Goal: Task Accomplishment & Management: Use online tool/utility

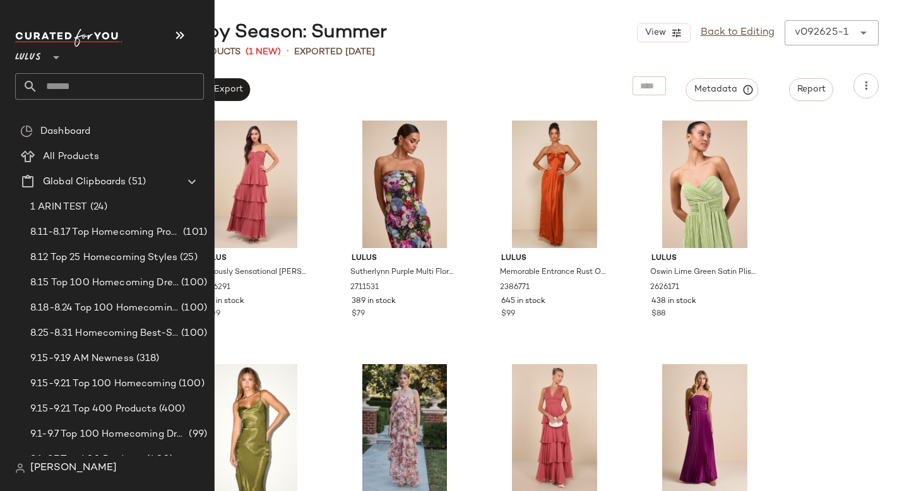
click at [83, 74] on input "text" at bounding box center [121, 86] width 166 height 27
click at [81, 86] on input "text" at bounding box center [121, 86] width 166 height 27
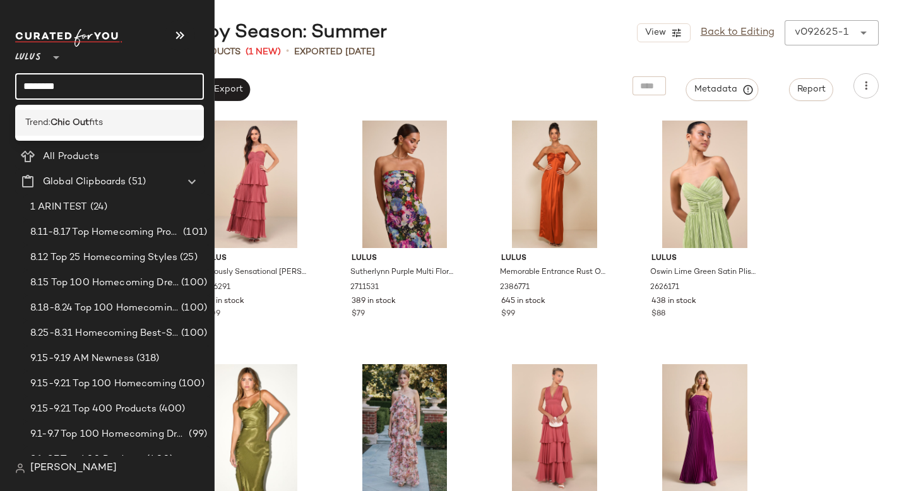
type input "********"
click at [102, 132] on div "Trend: Chic Out fits" at bounding box center [109, 123] width 189 height 26
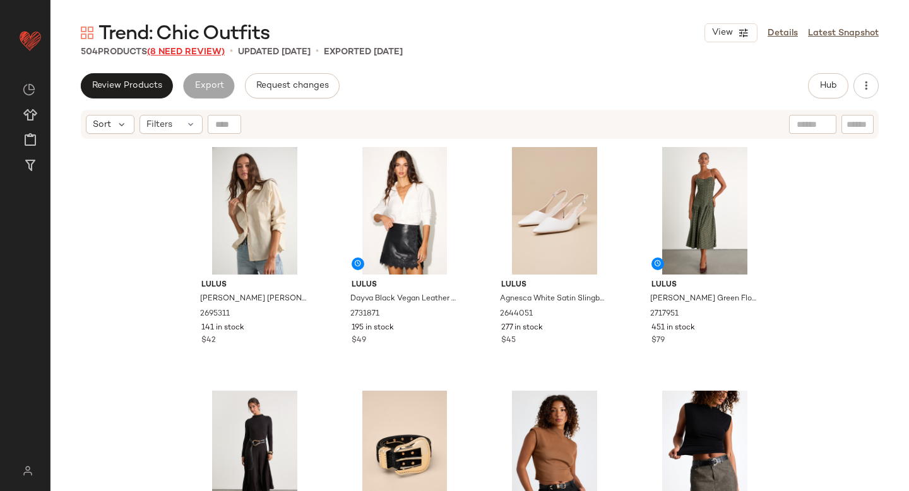
click at [198, 51] on span "(8 Need Review)" at bounding box center [186, 51] width 78 height 9
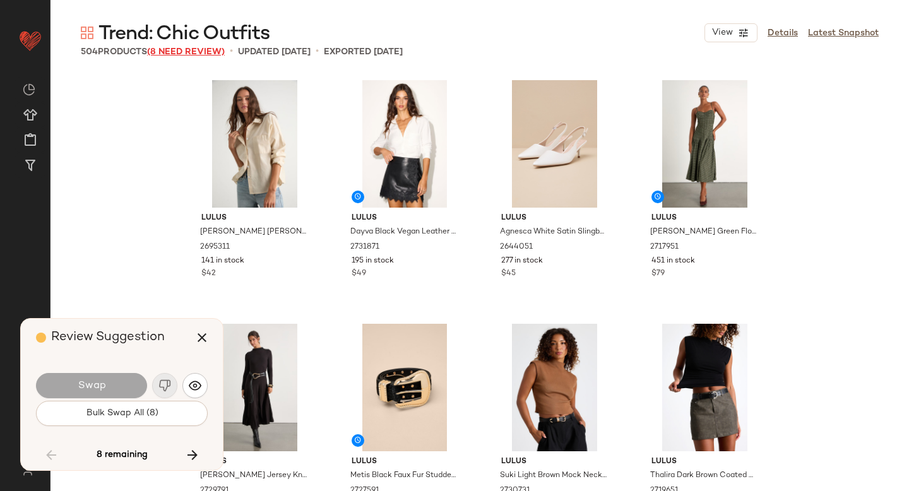
scroll to position [10965, 0]
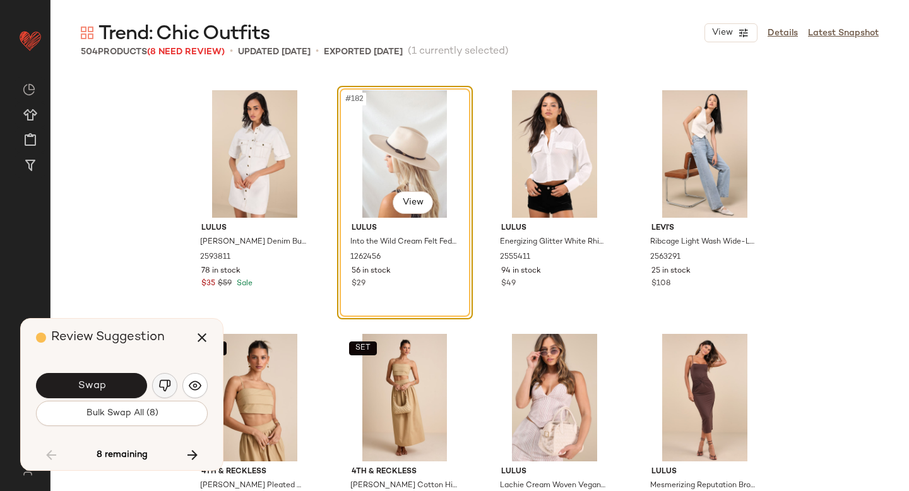
click at [160, 384] on img "button" at bounding box center [164, 385] width 13 height 13
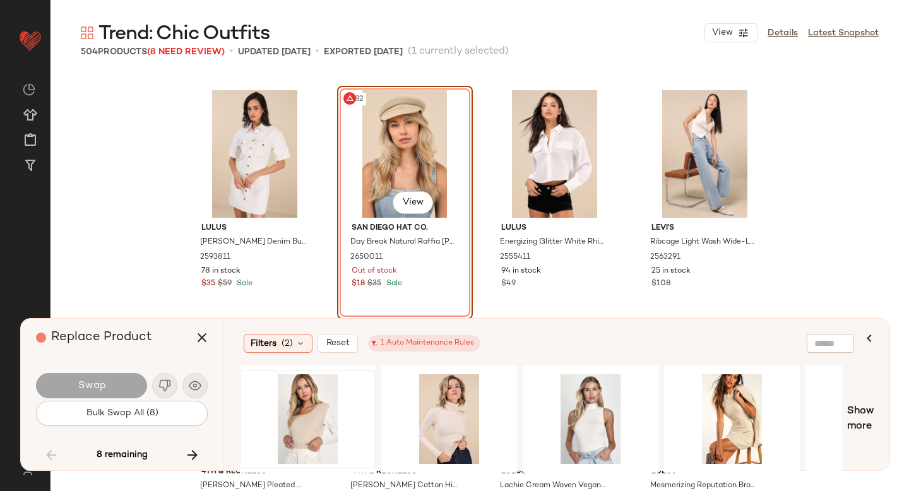
scroll to position [0, 0]
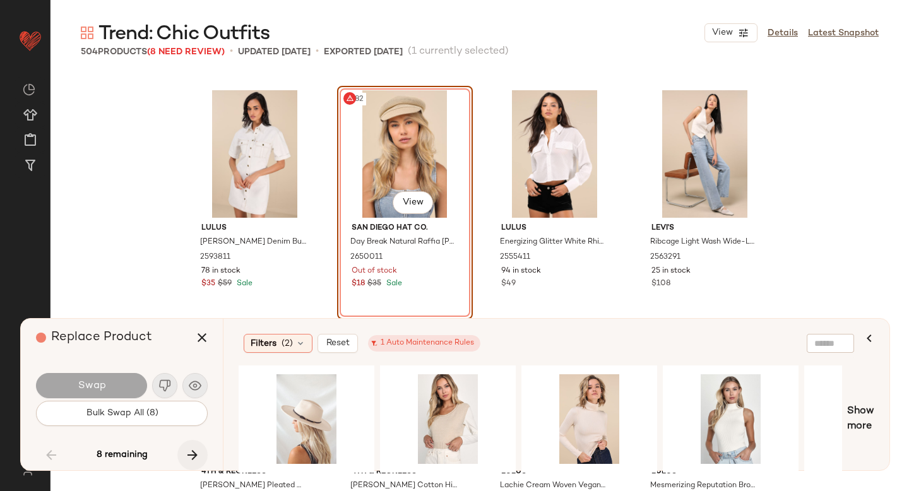
click at [191, 460] on icon "button" at bounding box center [192, 455] width 15 height 15
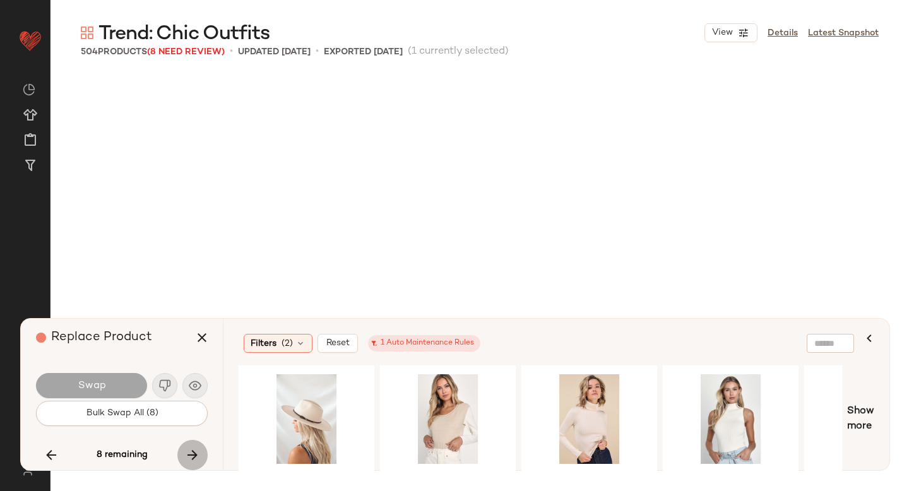
scroll to position [11940, 0]
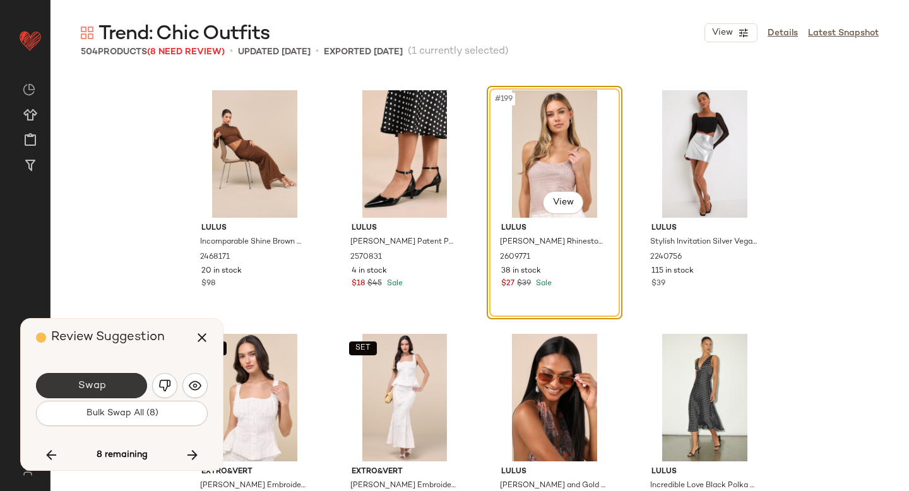
click at [90, 379] on button "Swap" at bounding box center [91, 385] width 111 height 25
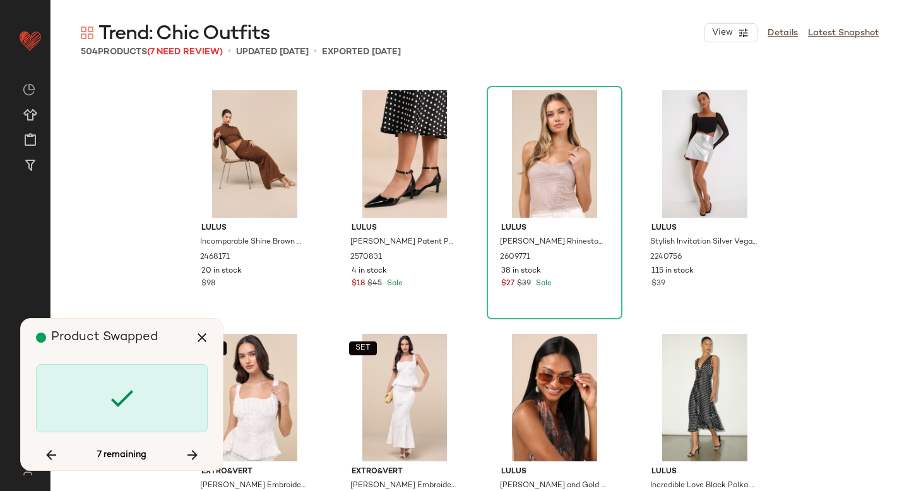
scroll to position [12427, 0]
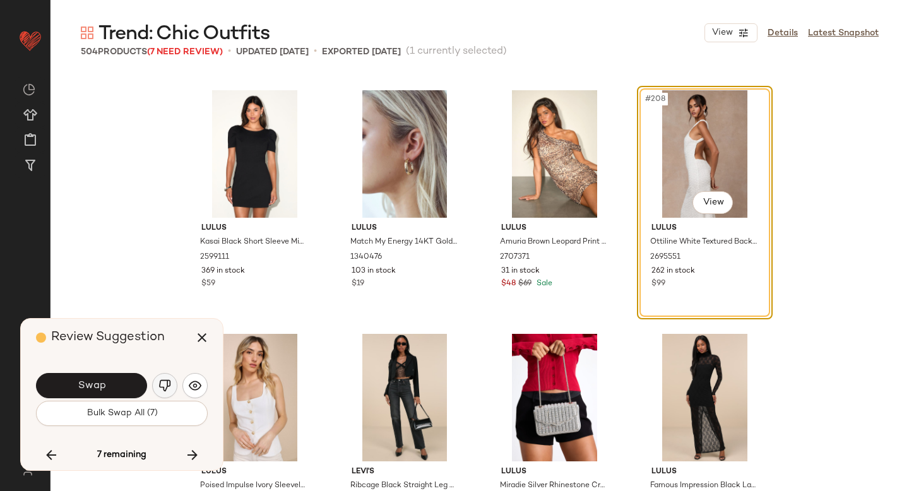
click at [165, 384] on img "button" at bounding box center [164, 385] width 13 height 13
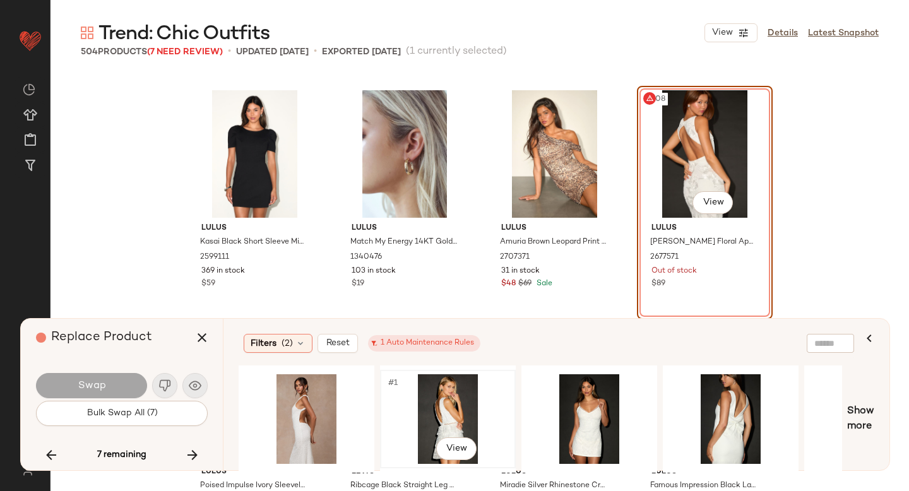
click at [453, 416] on div "#1 View" at bounding box center [447, 419] width 127 height 90
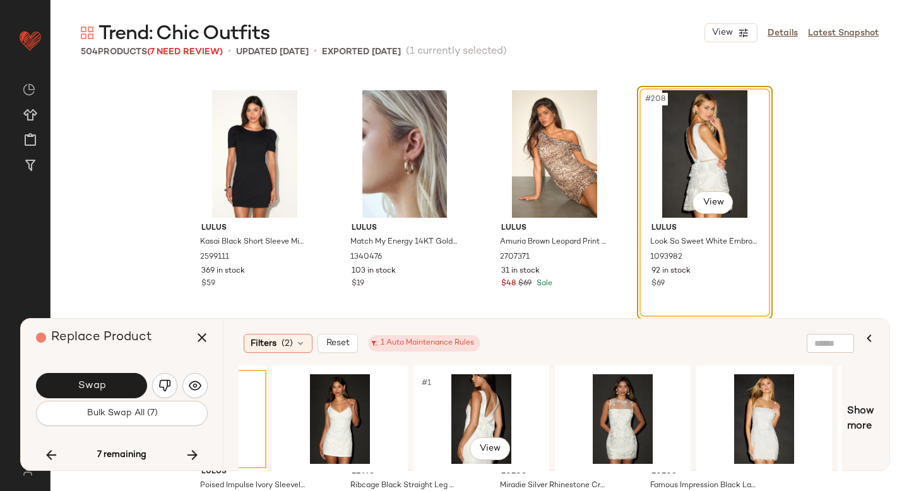
scroll to position [0, 251]
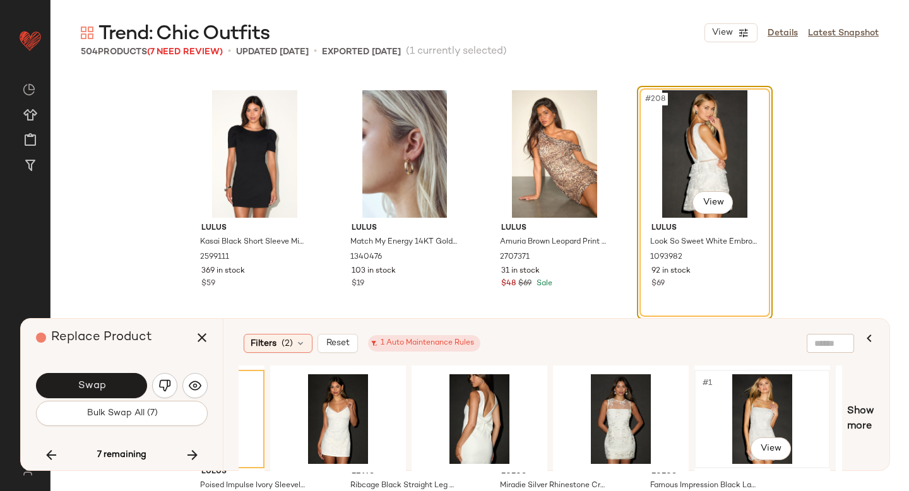
click at [728, 408] on div "#1 View" at bounding box center [762, 419] width 127 height 90
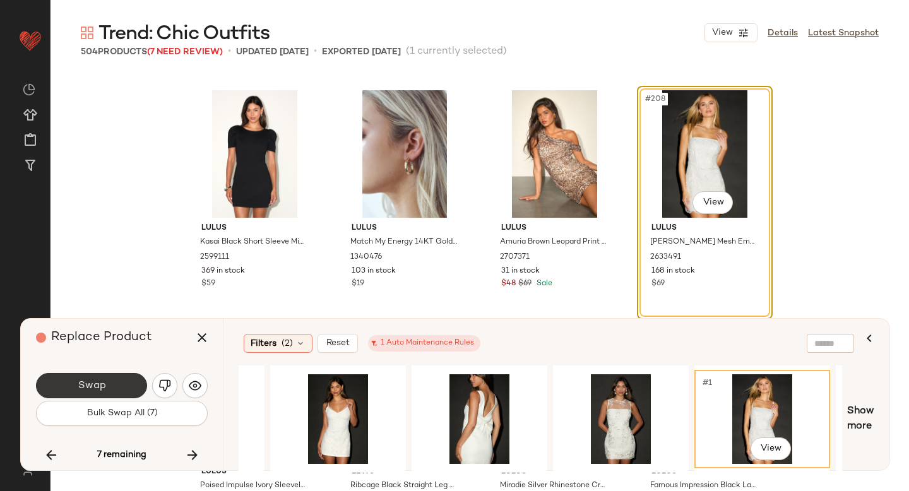
click at [72, 374] on button "Swap" at bounding box center [91, 385] width 111 height 25
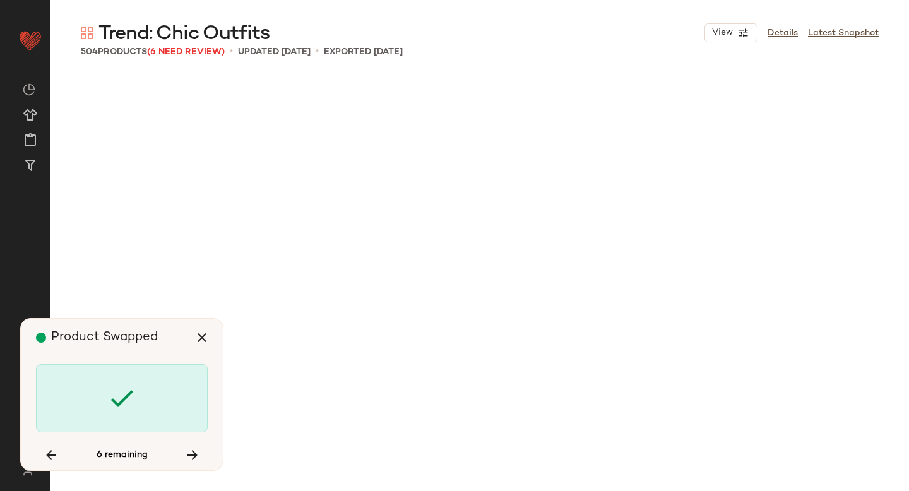
scroll to position [15351, 0]
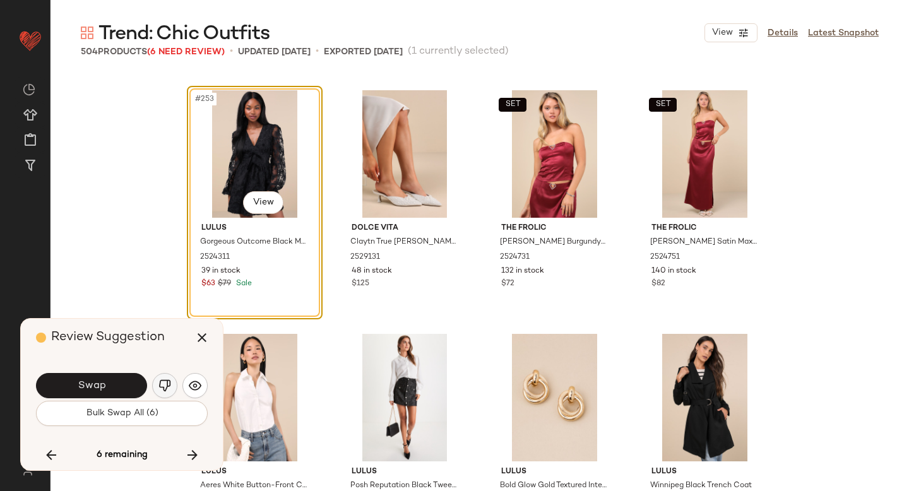
click at [163, 383] on img "button" at bounding box center [164, 385] width 13 height 13
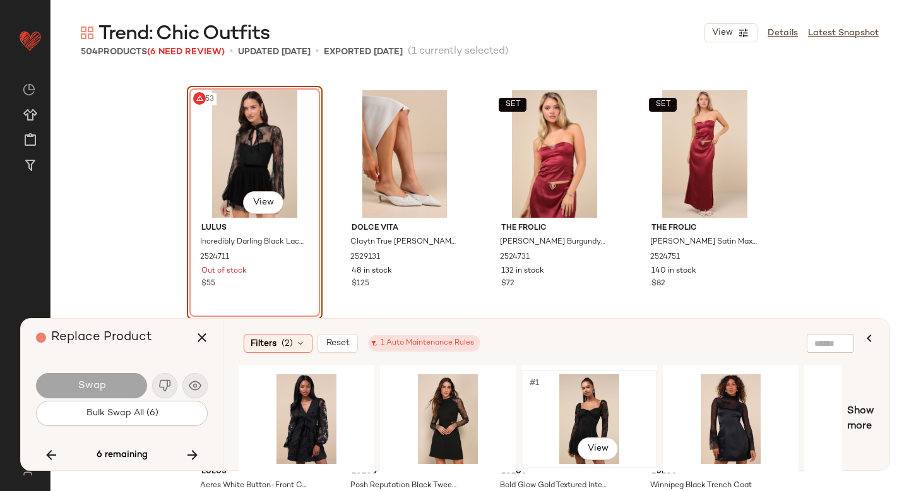
click at [565, 409] on div "#1 View" at bounding box center [589, 419] width 127 height 90
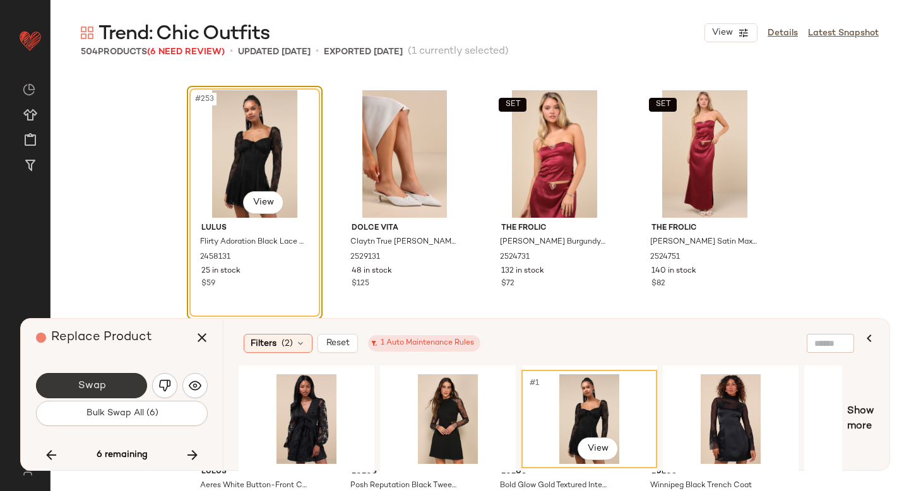
click at [85, 385] on span "Swap" at bounding box center [91, 386] width 28 height 12
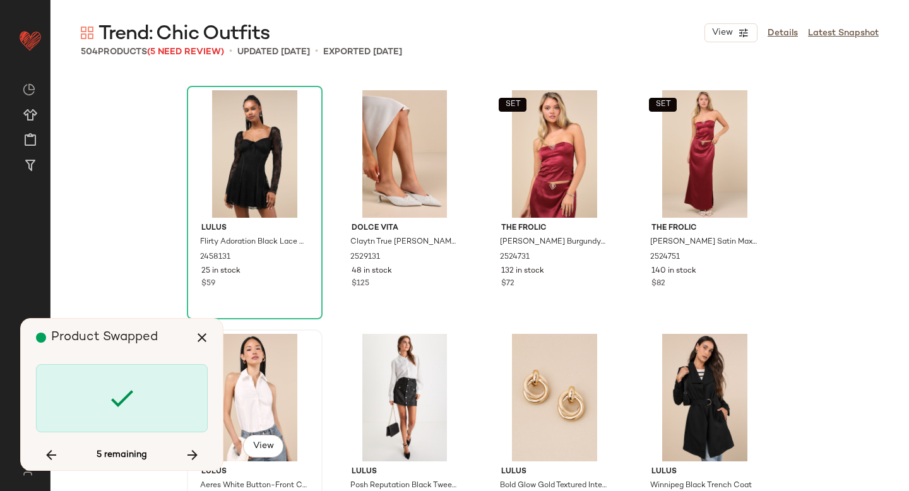
scroll to position [16813, 0]
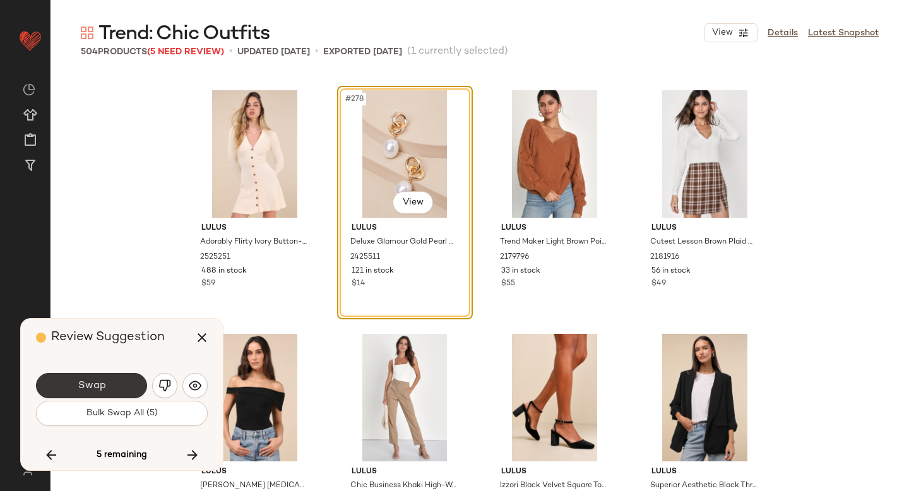
click at [129, 379] on button "Swap" at bounding box center [91, 385] width 111 height 25
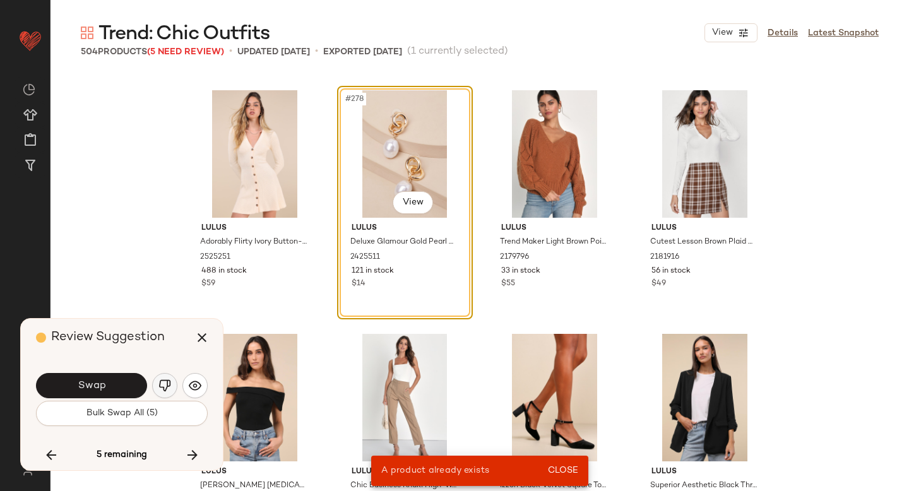
click at [162, 386] on img "button" at bounding box center [164, 385] width 13 height 13
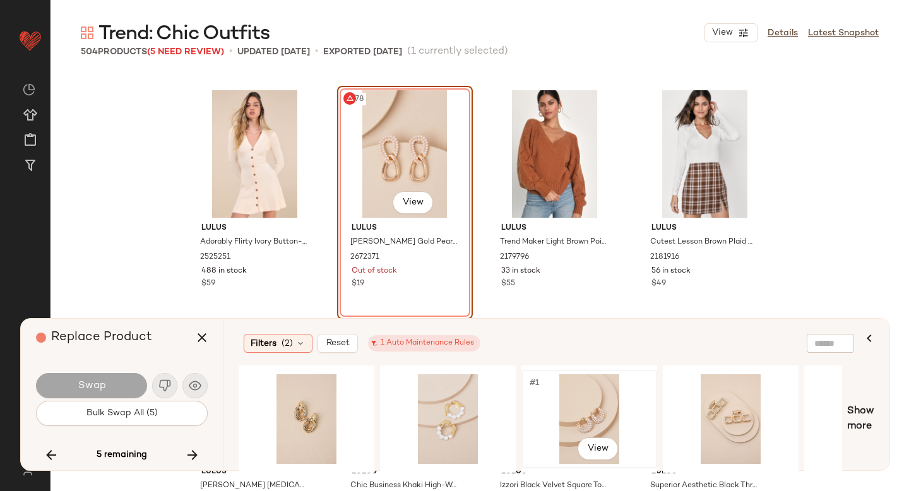
click at [592, 417] on div "#1 View" at bounding box center [589, 419] width 127 height 90
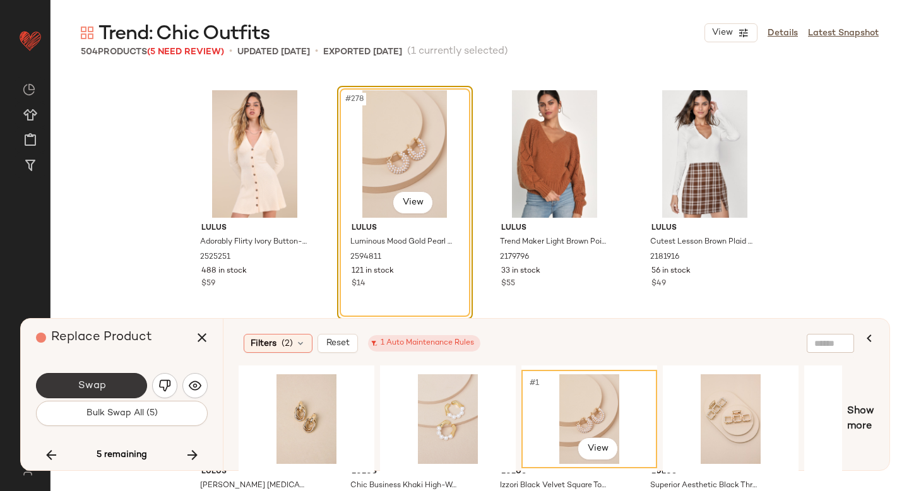
click at [112, 389] on button "Swap" at bounding box center [91, 385] width 111 height 25
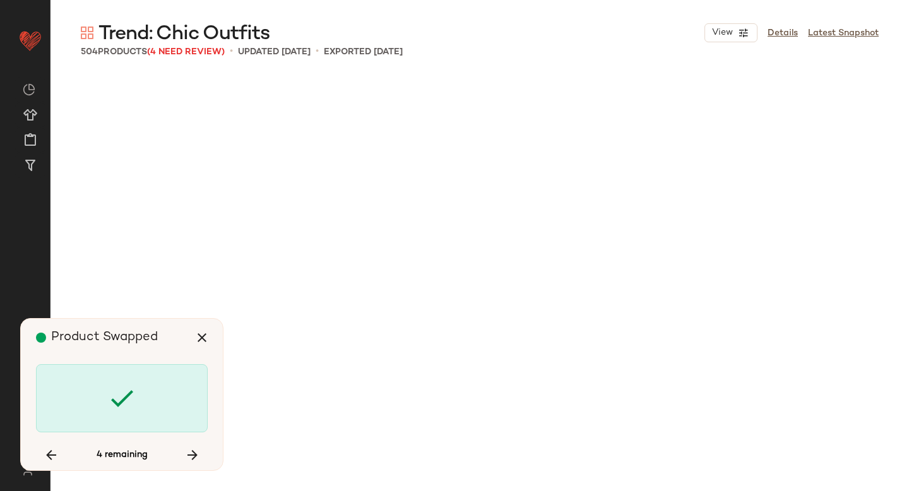
scroll to position [19006, 0]
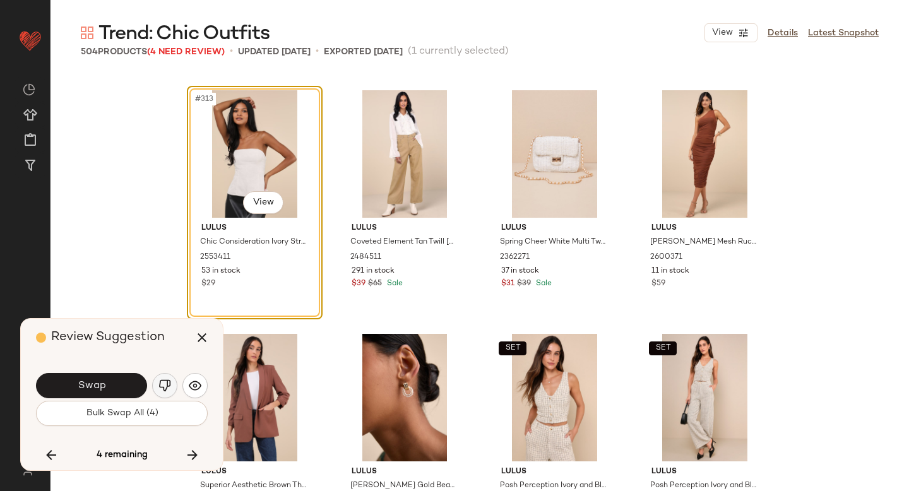
click at [163, 382] on img "button" at bounding box center [164, 385] width 13 height 13
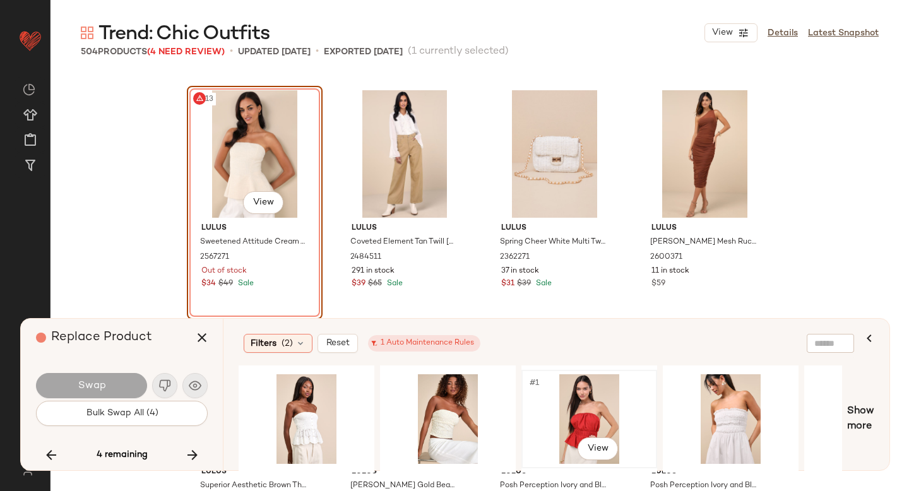
click at [586, 401] on div "#1 View" at bounding box center [589, 419] width 127 height 90
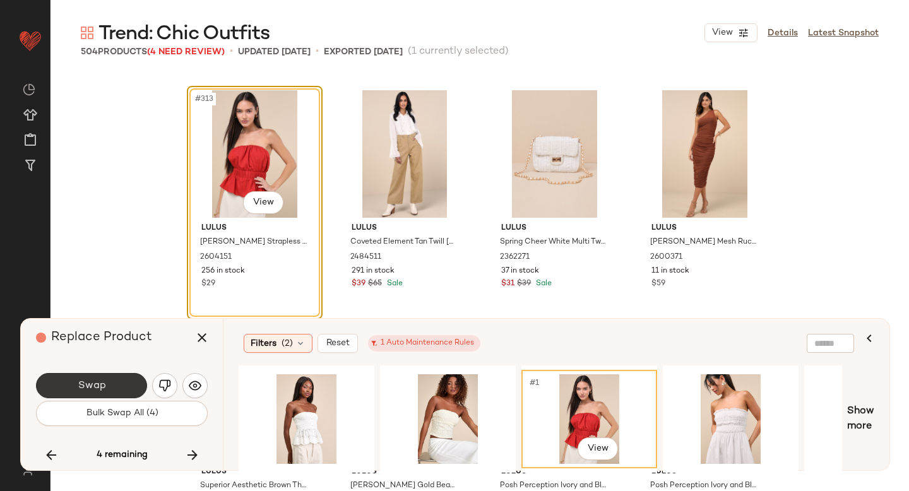
click at [103, 382] on span "Swap" at bounding box center [91, 386] width 28 height 12
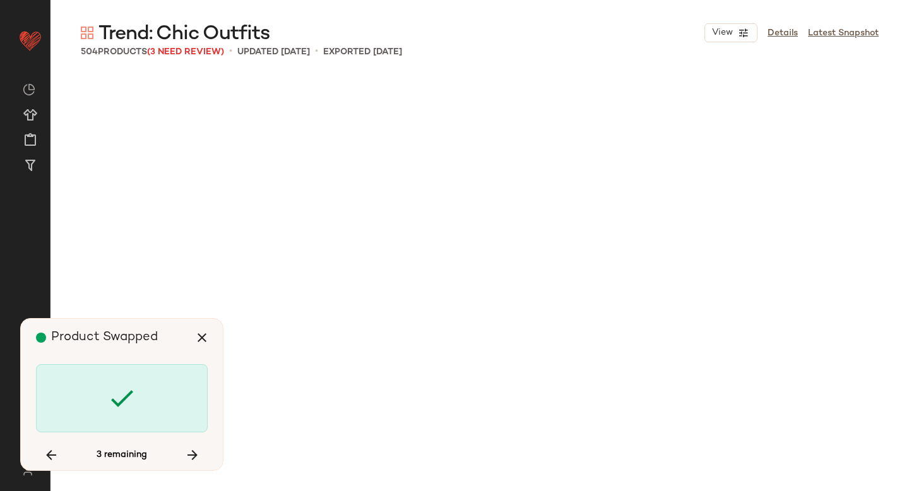
scroll to position [30215, 0]
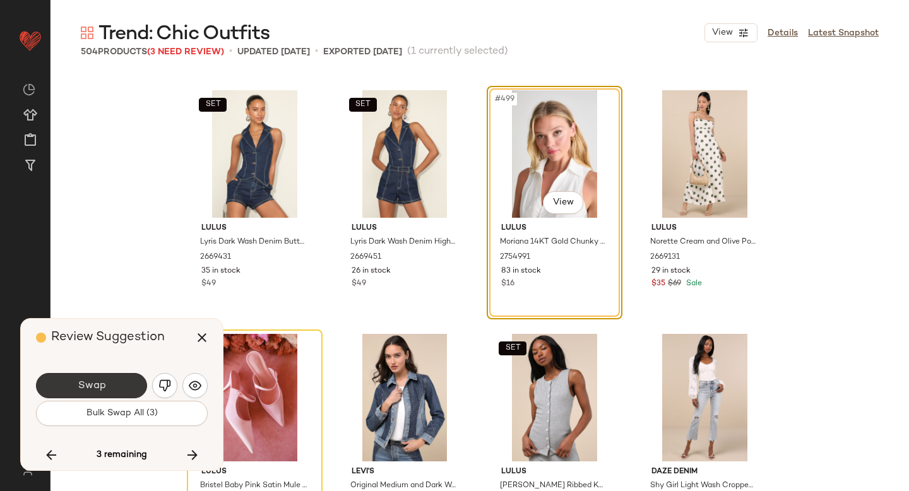
click at [128, 383] on button "Swap" at bounding box center [91, 385] width 111 height 25
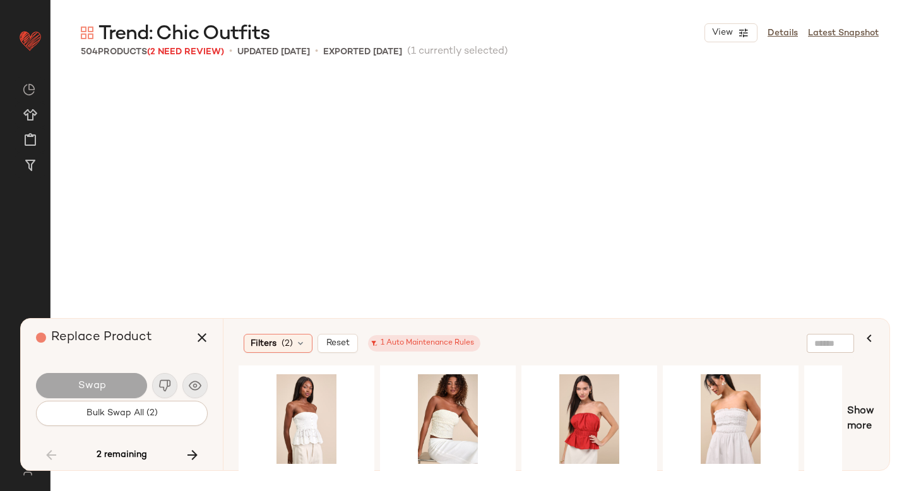
scroll to position [10965, 0]
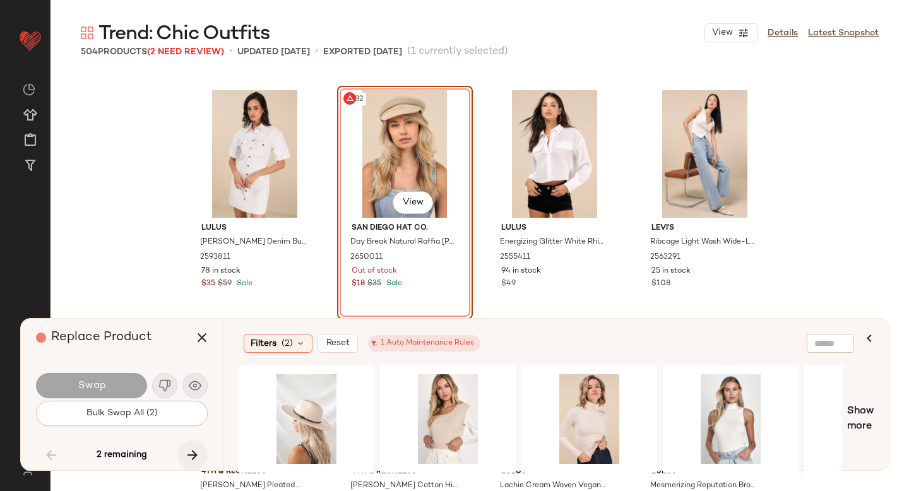
click at [191, 451] on icon "button" at bounding box center [192, 455] width 15 height 15
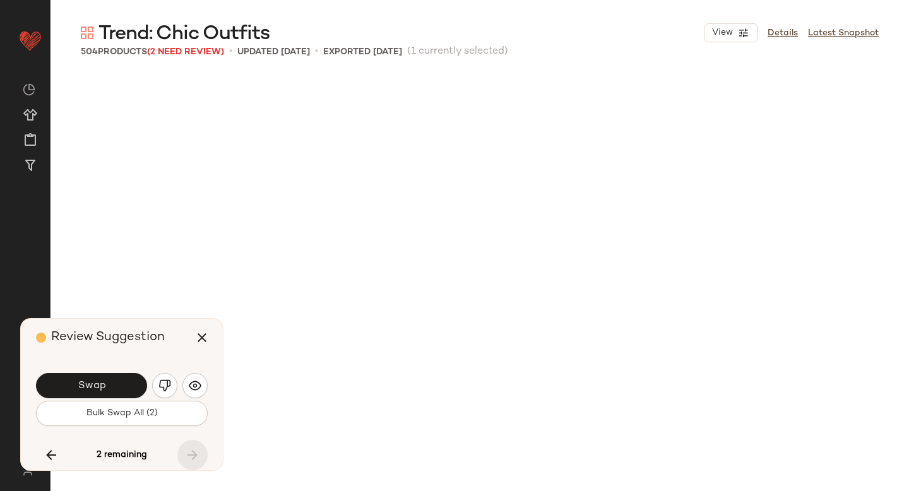
scroll to position [30287, 0]
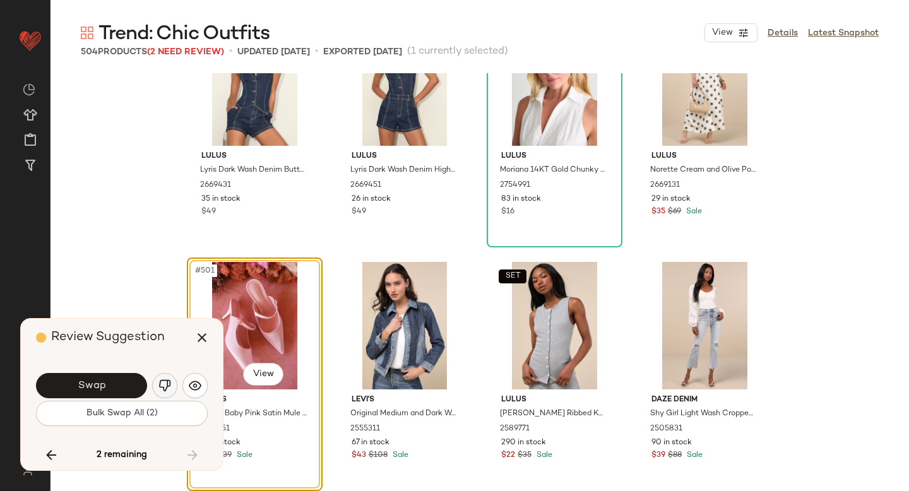
click at [162, 392] on button "button" at bounding box center [164, 385] width 25 height 25
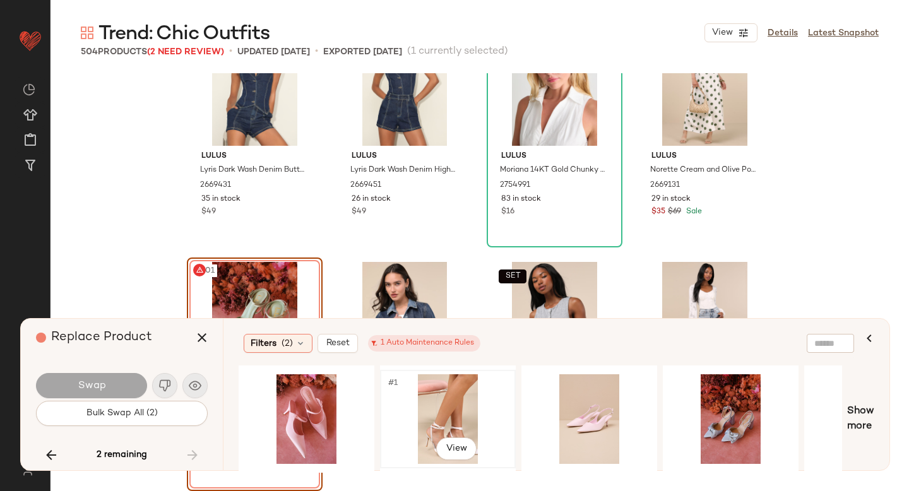
click at [442, 413] on div "#1 View" at bounding box center [447, 419] width 127 height 90
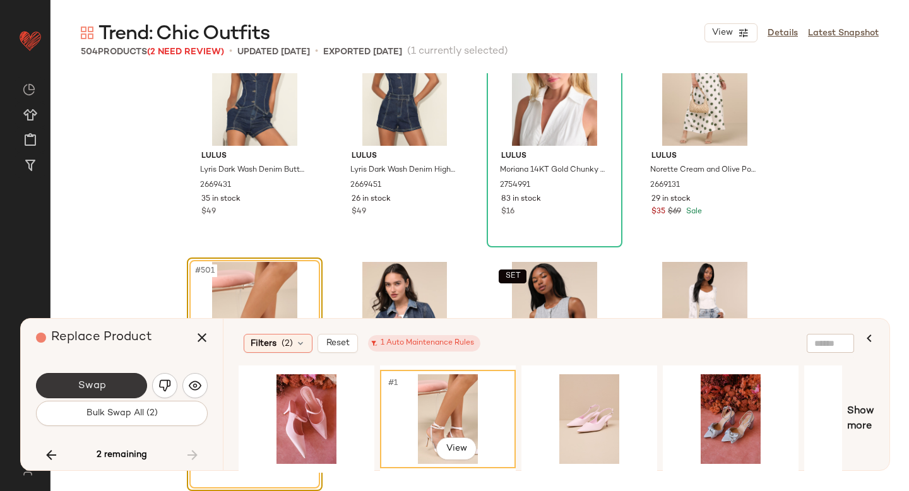
click at [62, 380] on button "Swap" at bounding box center [91, 385] width 111 height 25
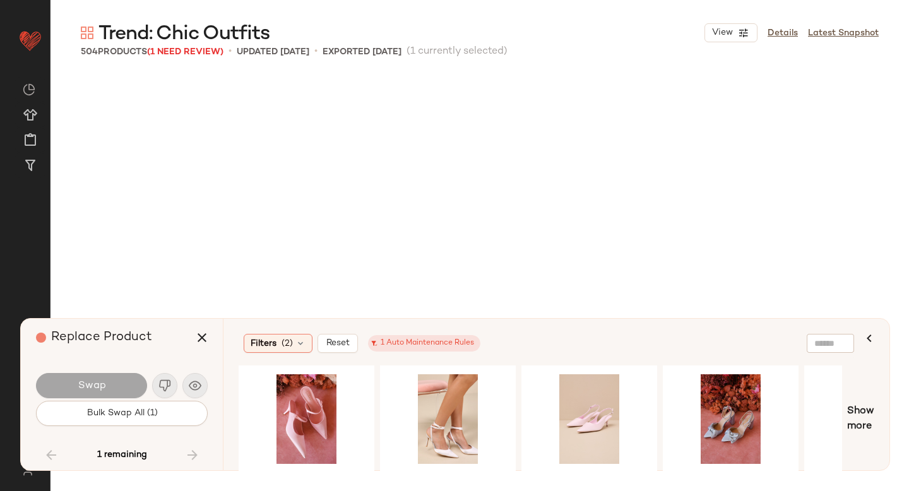
scroll to position [10965, 0]
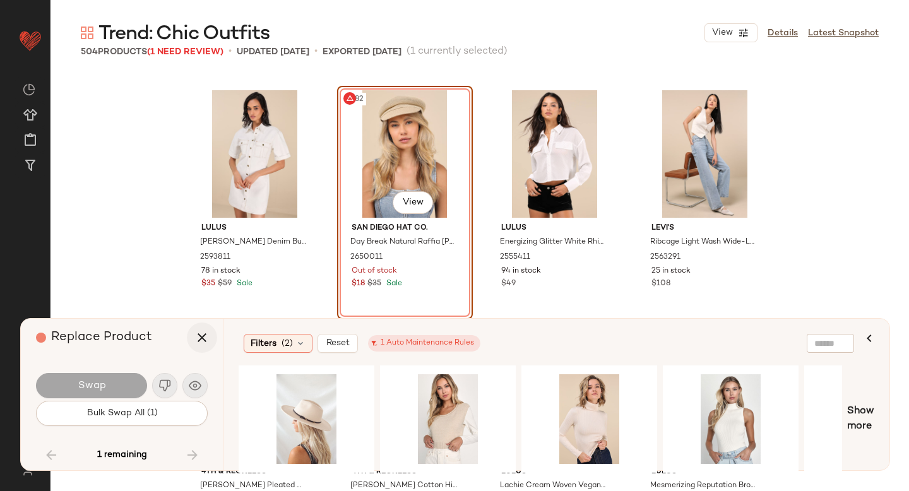
click at [201, 340] on icon "button" at bounding box center [201, 337] width 15 height 15
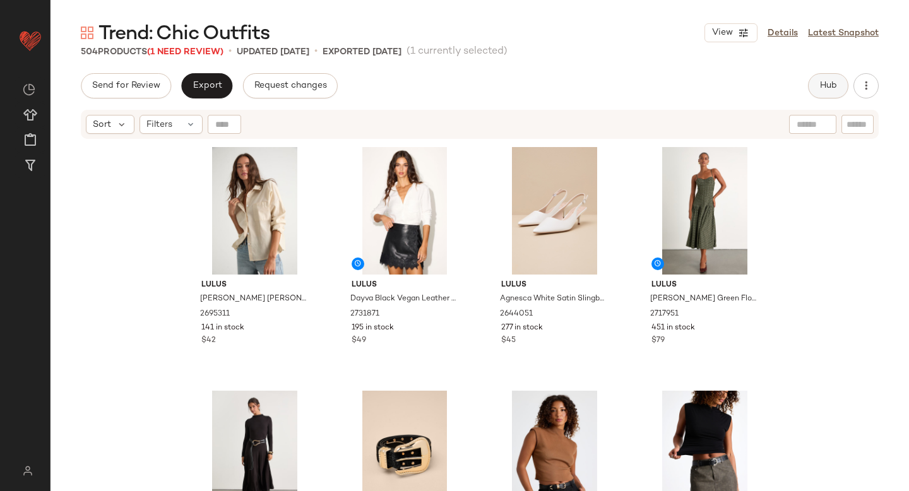
click at [822, 89] on span "Hub" at bounding box center [828, 86] width 18 height 10
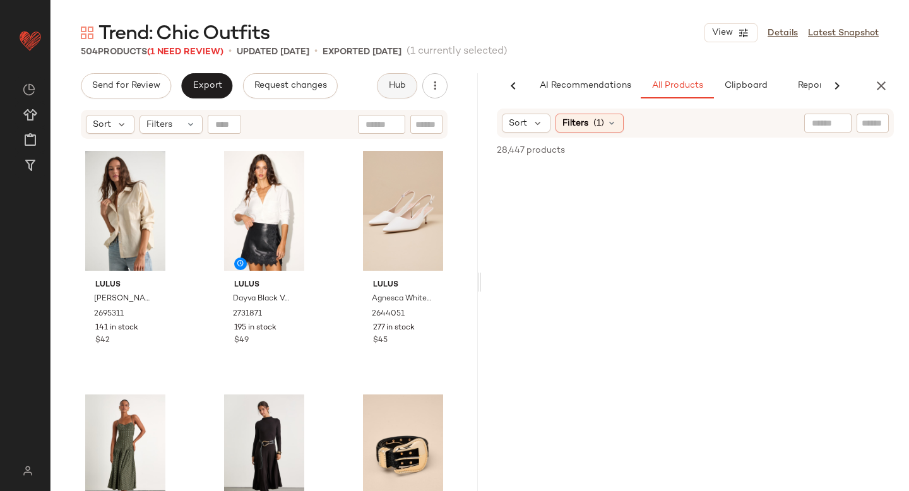
scroll to position [0, 30]
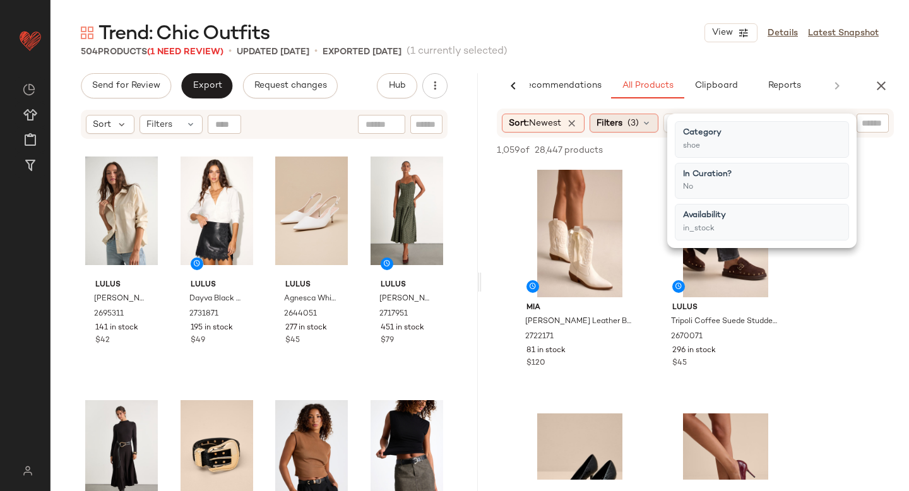
click at [639, 117] on span "(3)" at bounding box center [632, 123] width 11 height 13
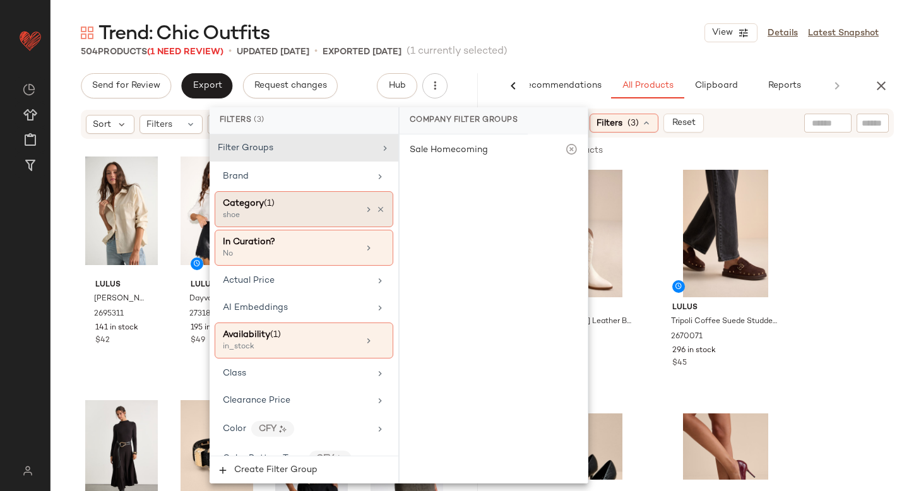
click at [297, 205] on div "Category (1)" at bounding box center [291, 203] width 136 height 13
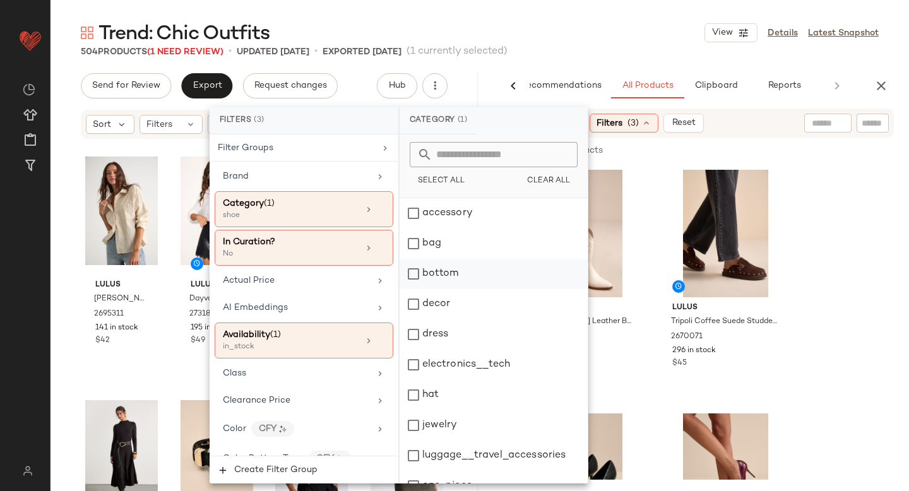
click at [408, 278] on div "bottom" at bounding box center [494, 274] width 188 height 30
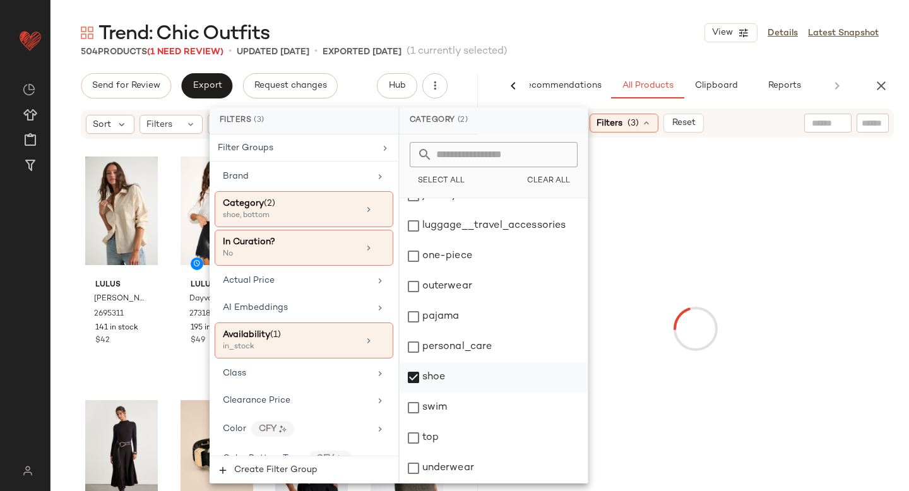
click at [413, 386] on div "shoe" at bounding box center [494, 377] width 188 height 30
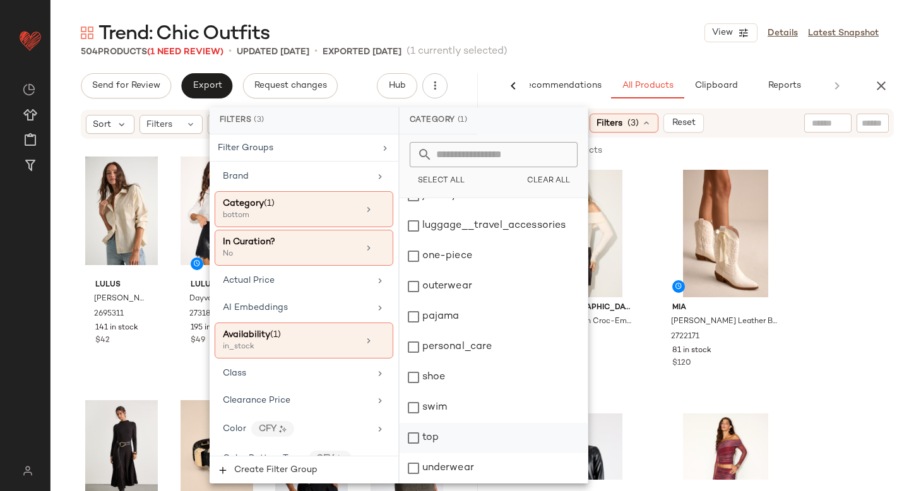
click at [413, 448] on div "top" at bounding box center [494, 438] width 188 height 30
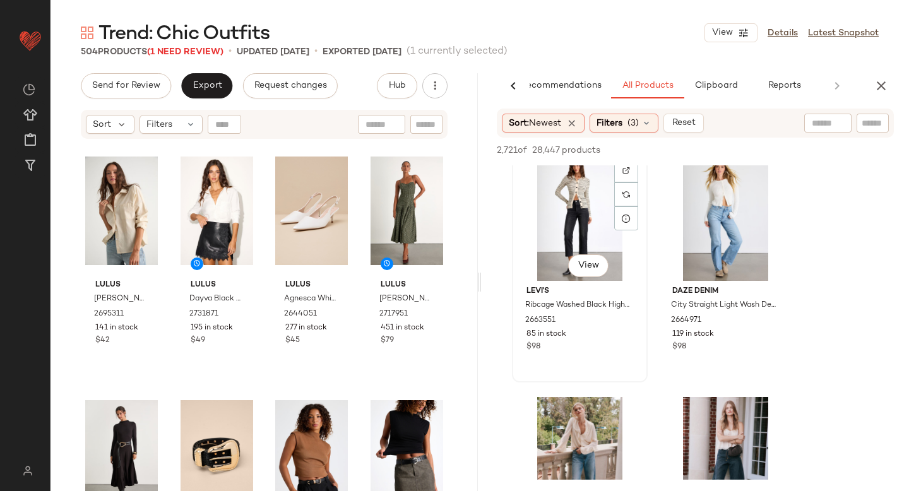
scroll to position [10472, 0]
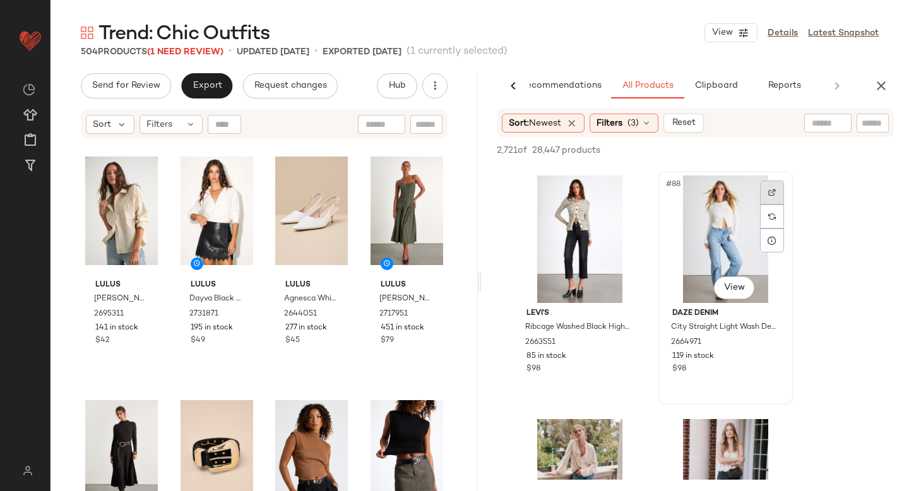
click at [769, 186] on div at bounding box center [772, 193] width 24 height 24
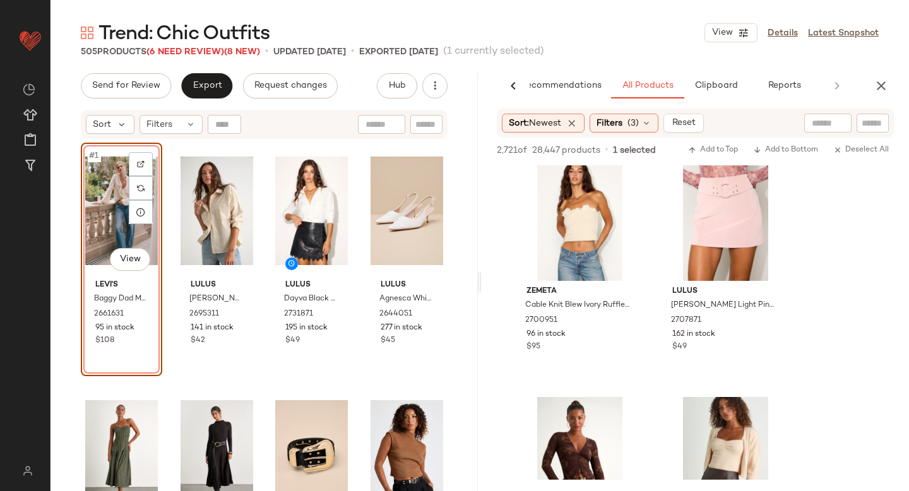
scroll to position [14137, 0]
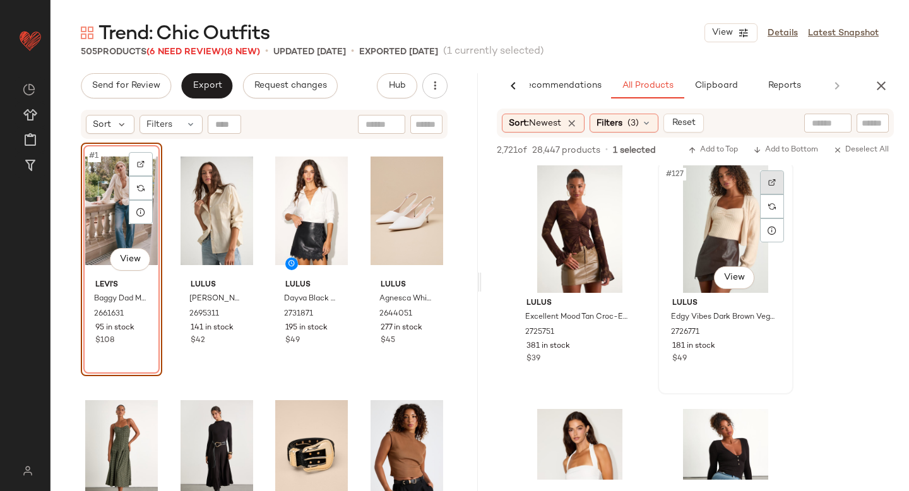
click at [778, 181] on div at bounding box center [772, 182] width 24 height 24
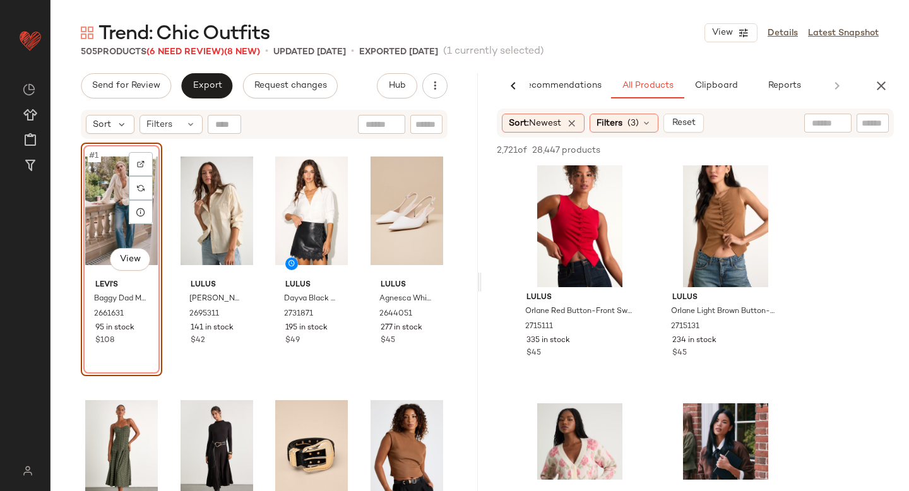
scroll to position [14806, 0]
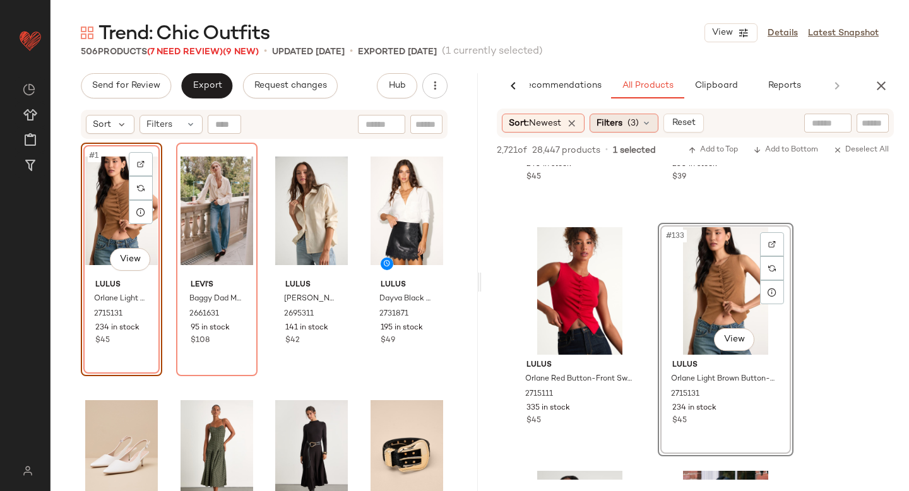
click at [629, 124] on div "Filters (3)" at bounding box center [624, 123] width 69 height 19
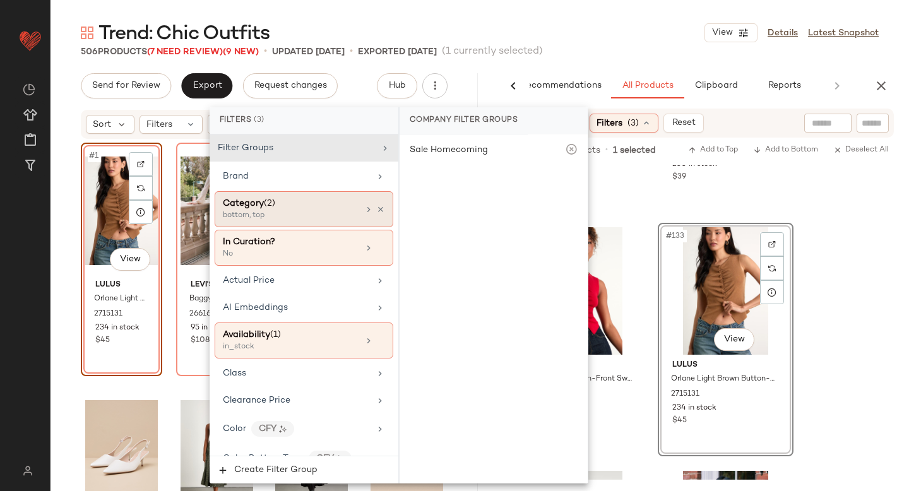
click at [267, 215] on div "bottom, top" at bounding box center [286, 215] width 126 height 11
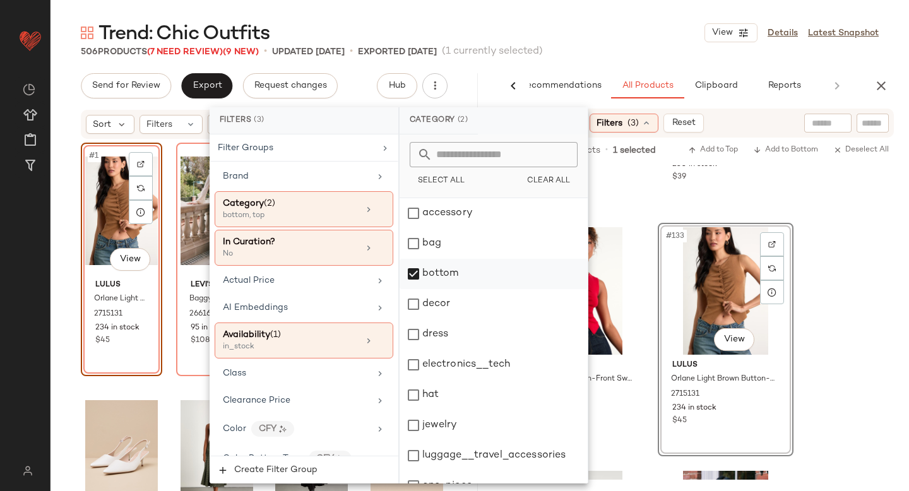
click at [416, 281] on div "bottom" at bounding box center [494, 274] width 188 height 30
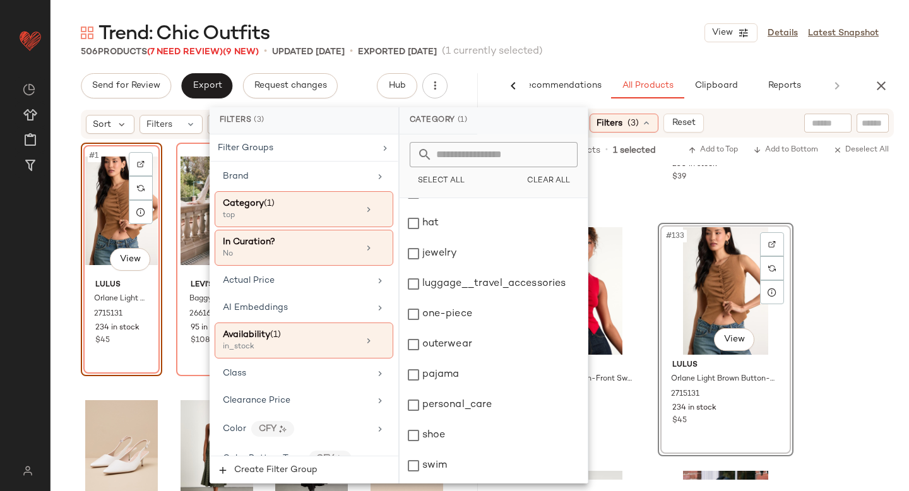
scroll to position [230, 0]
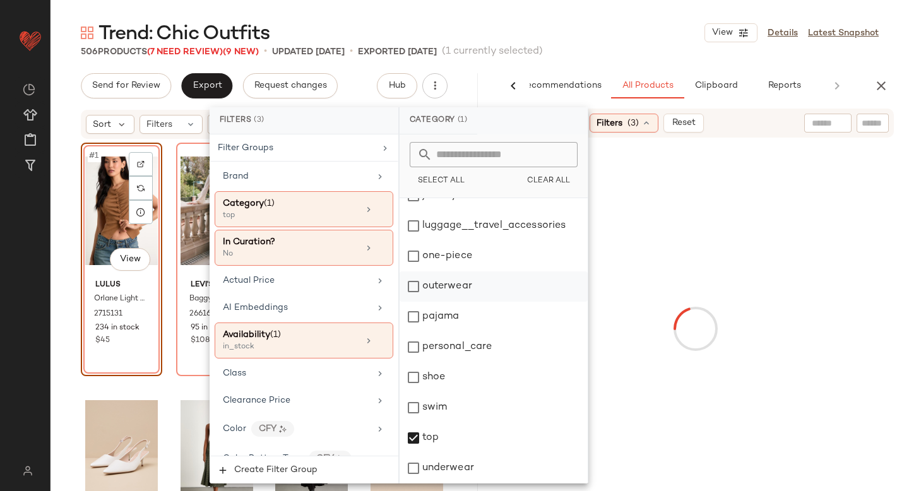
click at [411, 280] on div "outerwear" at bounding box center [494, 286] width 188 height 30
click at [413, 446] on div "top" at bounding box center [494, 438] width 188 height 30
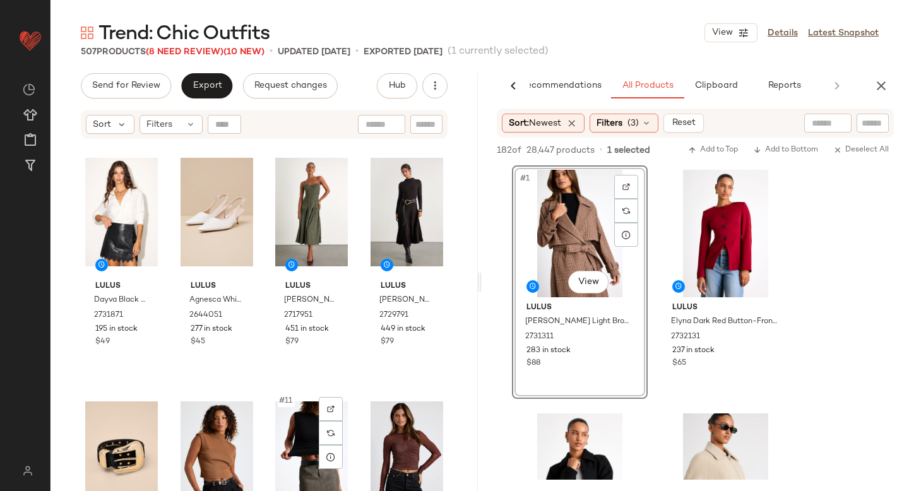
scroll to position [0, 0]
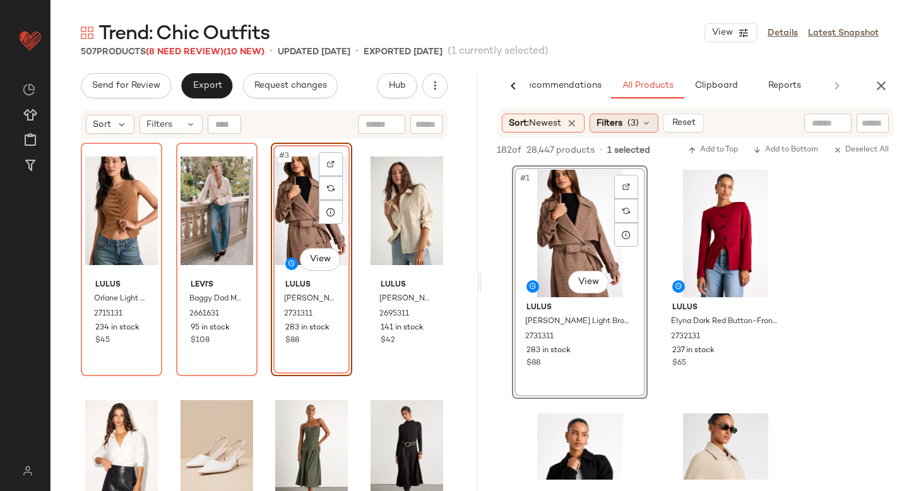
click at [634, 125] on span "(3)" at bounding box center [632, 123] width 11 height 13
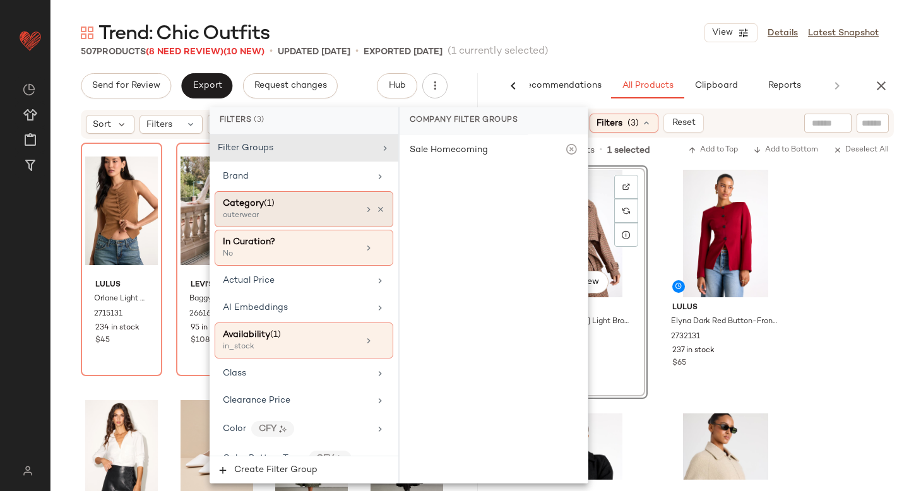
click at [295, 220] on div "outerwear" at bounding box center [286, 215] width 126 height 11
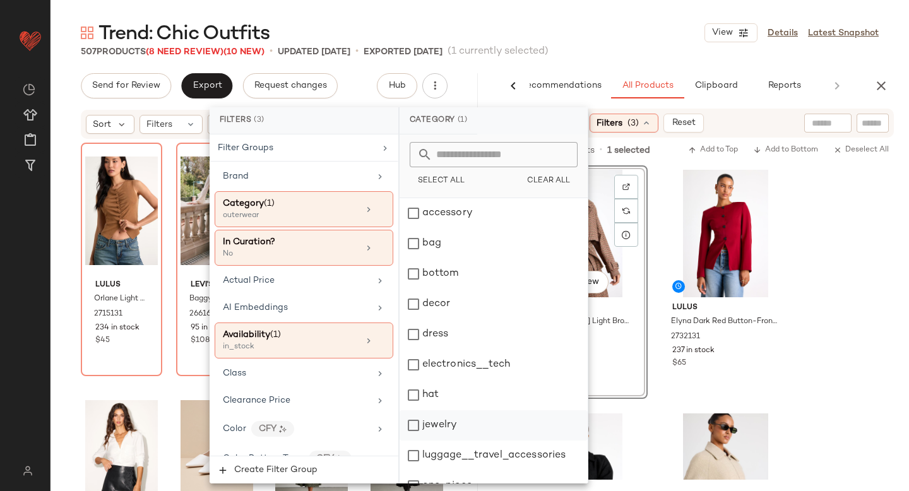
click at [413, 425] on div "jewelry" at bounding box center [494, 425] width 188 height 30
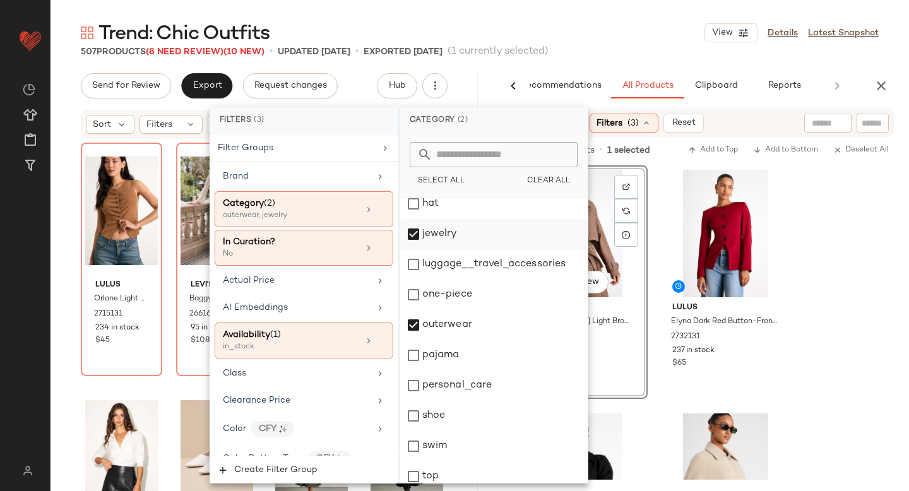
scroll to position [230, 0]
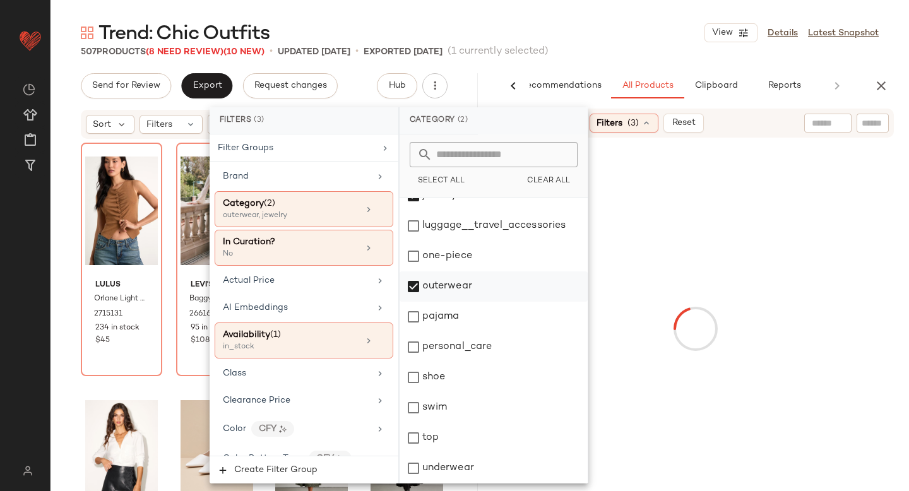
click at [408, 292] on div "outerwear" at bounding box center [494, 286] width 188 height 30
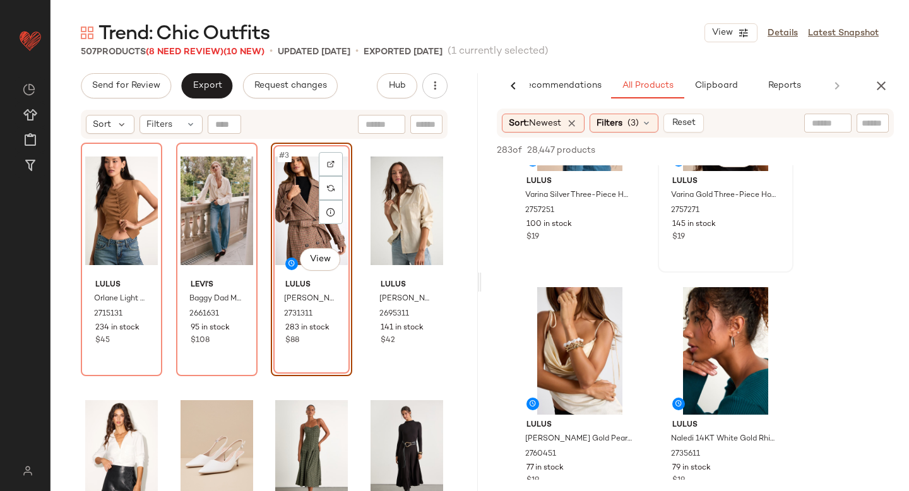
scroll to position [143, 0]
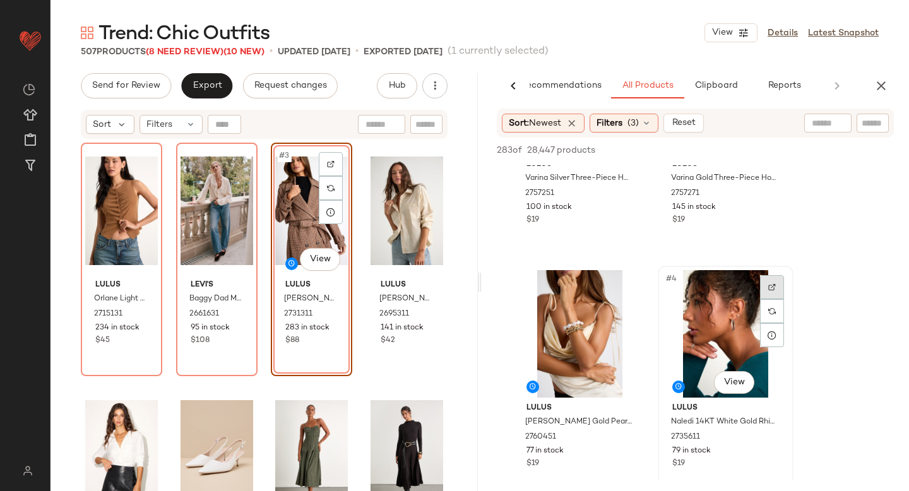
click at [771, 286] on img at bounding box center [772, 287] width 8 height 8
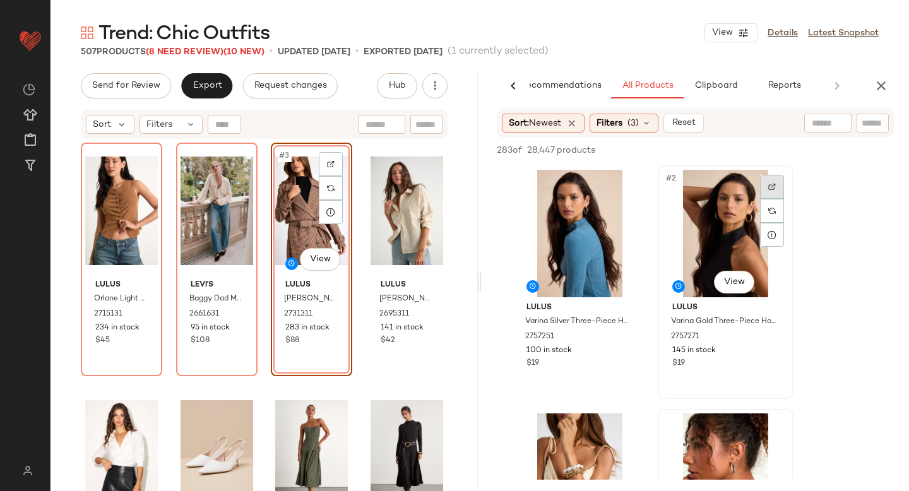
click at [770, 183] on img at bounding box center [772, 187] width 8 height 8
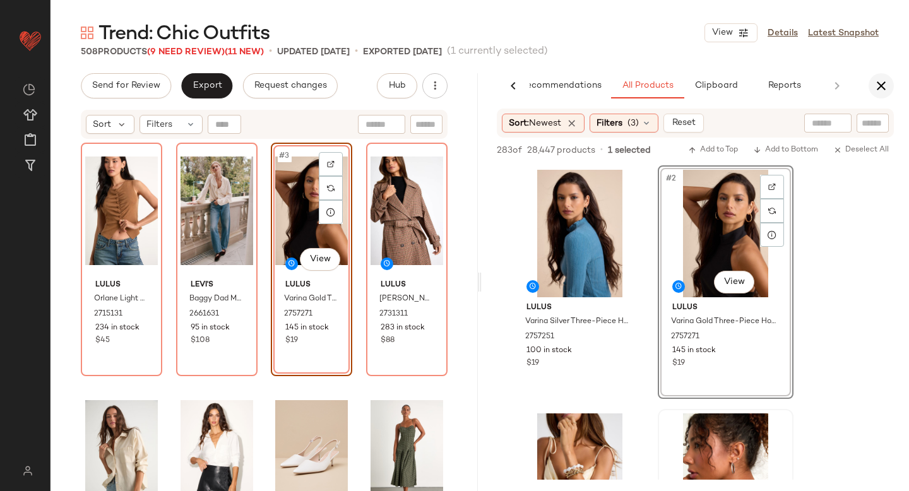
click at [881, 87] on icon "button" at bounding box center [881, 85] width 15 height 15
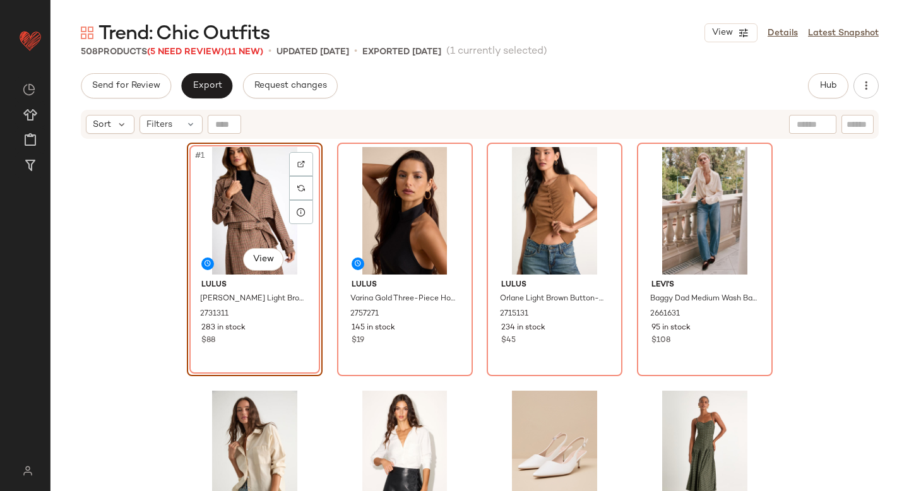
click at [128, 292] on div "#1 View Lulus Arnella Light Brown Houndstooth Belted Trench Coat 2731311 283 in…" at bounding box center [480, 331] width 859 height 383
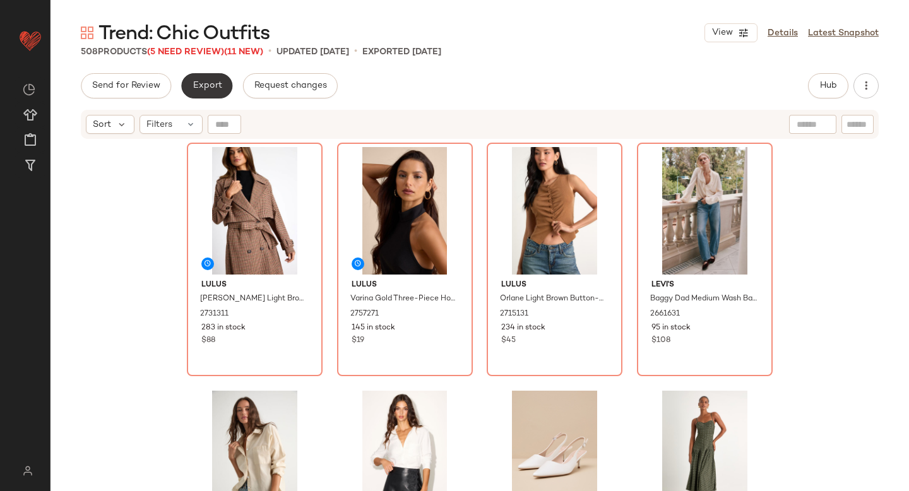
click at [192, 83] on span "Export" at bounding box center [207, 86] width 30 height 10
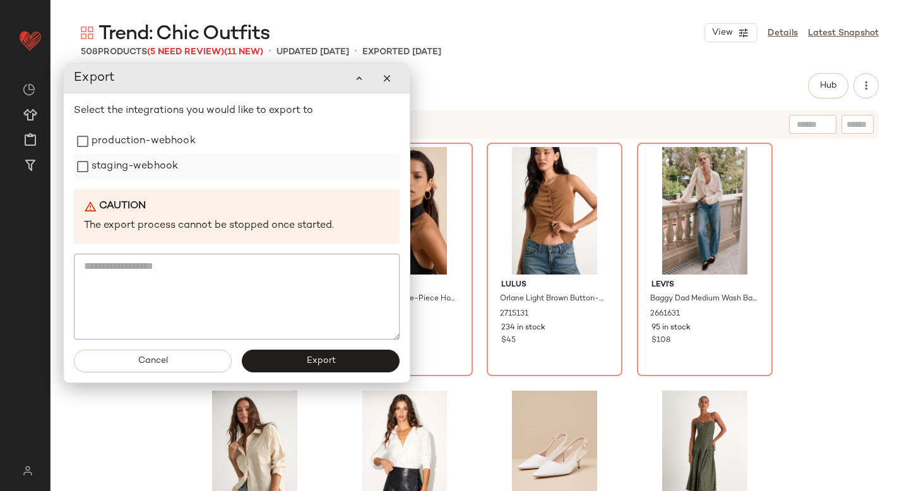
click at [140, 157] on label "staging-webhook" at bounding box center [135, 166] width 86 height 25
click at [138, 144] on label "production-webhook" at bounding box center [144, 141] width 104 height 25
click at [278, 357] on button "Export" at bounding box center [321, 361] width 158 height 23
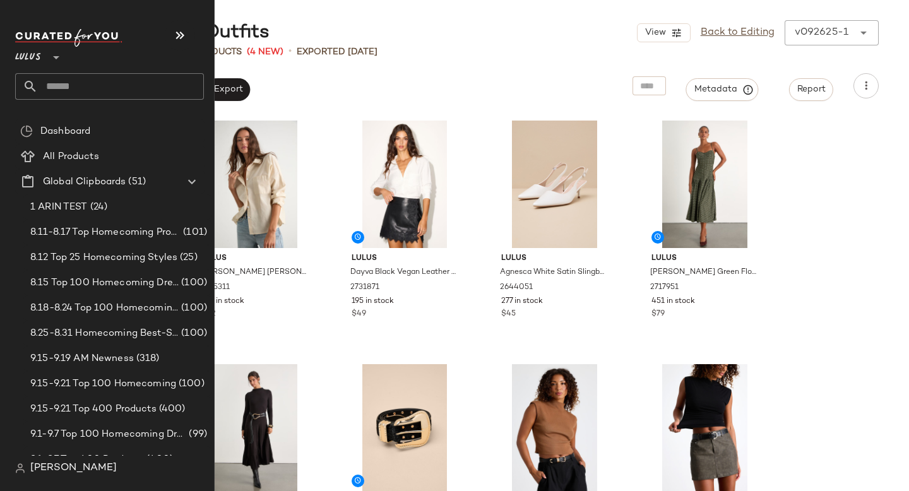
click at [63, 80] on input "text" at bounding box center [121, 86] width 166 height 27
type input "****"
click at [74, 96] on input "text" at bounding box center [121, 86] width 166 height 27
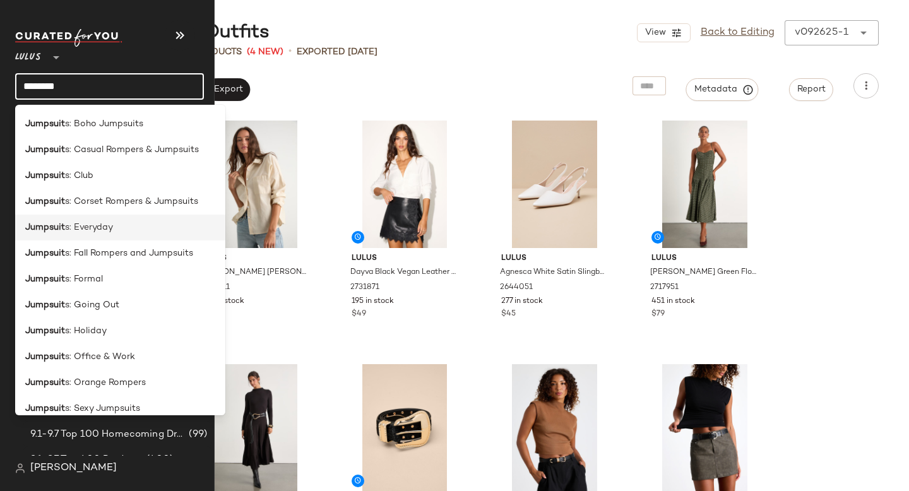
scroll to position [104, 0]
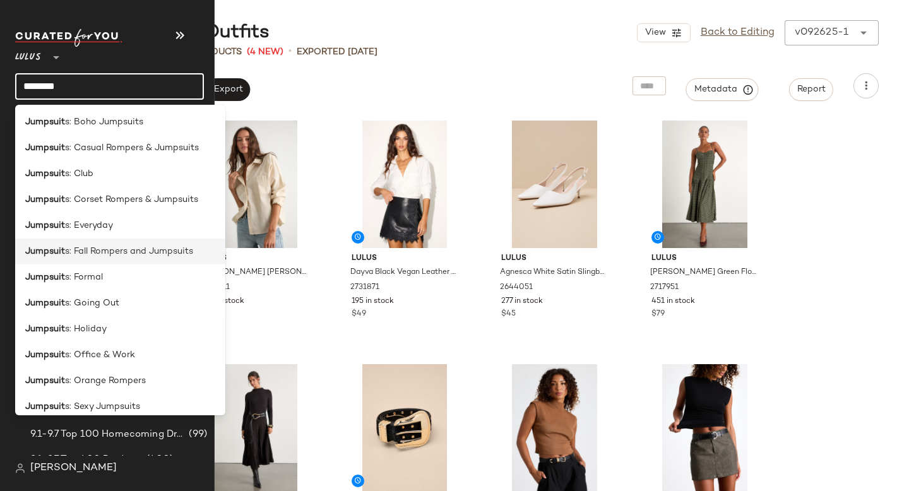
type input "********"
click at [109, 259] on div "Jumpsuit s: Fall Rompers and Jumpsuits" at bounding box center [120, 252] width 210 height 26
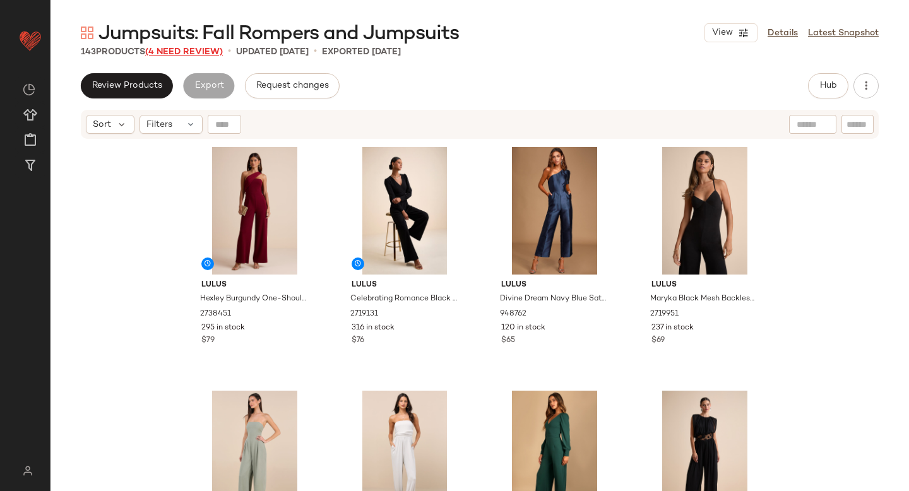
click at [185, 56] on span "(4 Need Review)" at bounding box center [184, 51] width 78 height 9
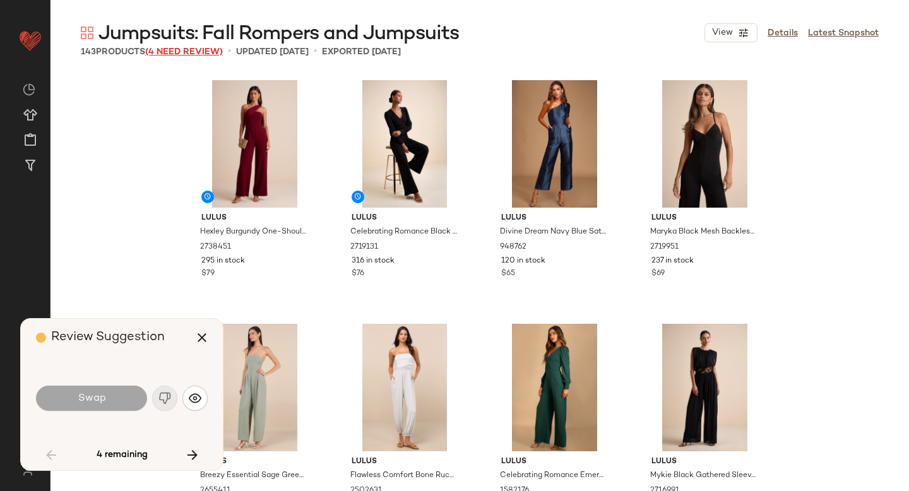
scroll to position [1218, 0]
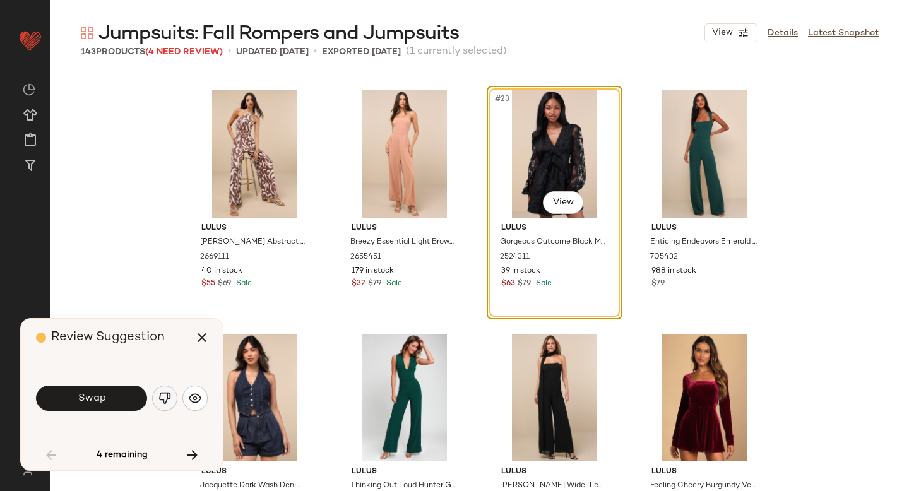
click at [160, 404] on img "button" at bounding box center [164, 398] width 13 height 13
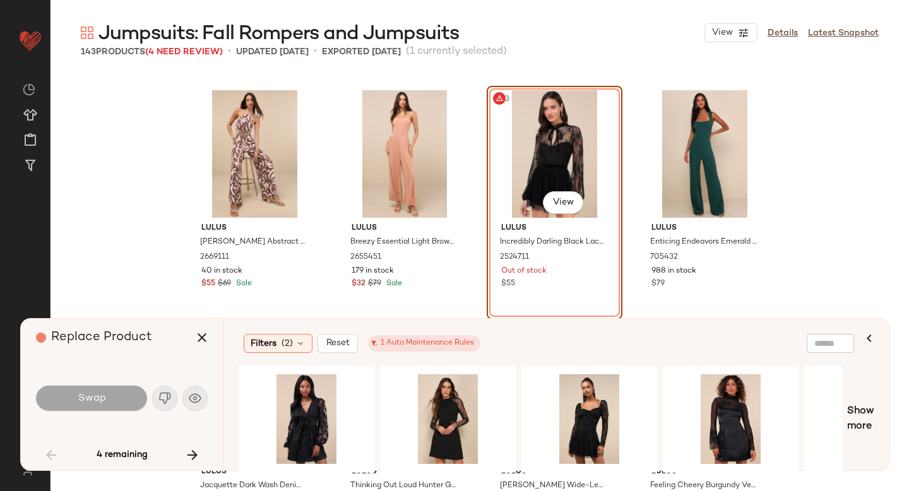
click at [529, 155] on div "#23 View" at bounding box center [554, 154] width 127 height 128
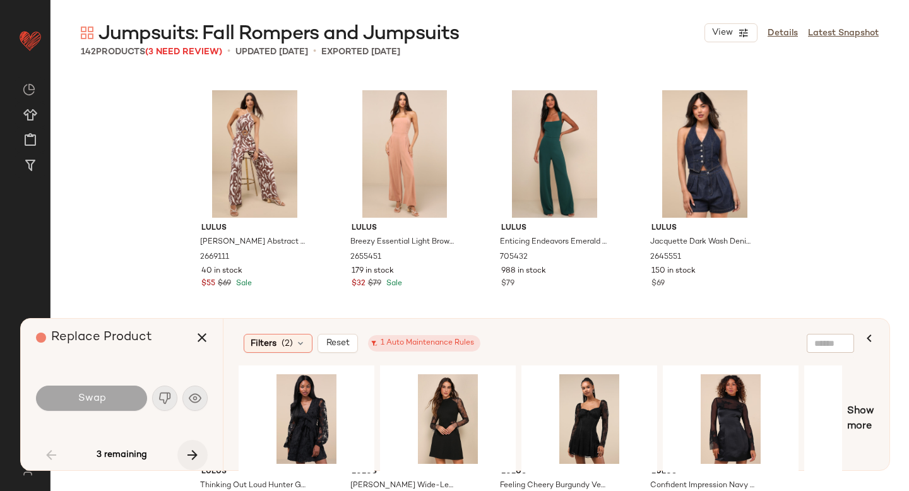
click at [194, 449] on icon "button" at bounding box center [192, 455] width 15 height 15
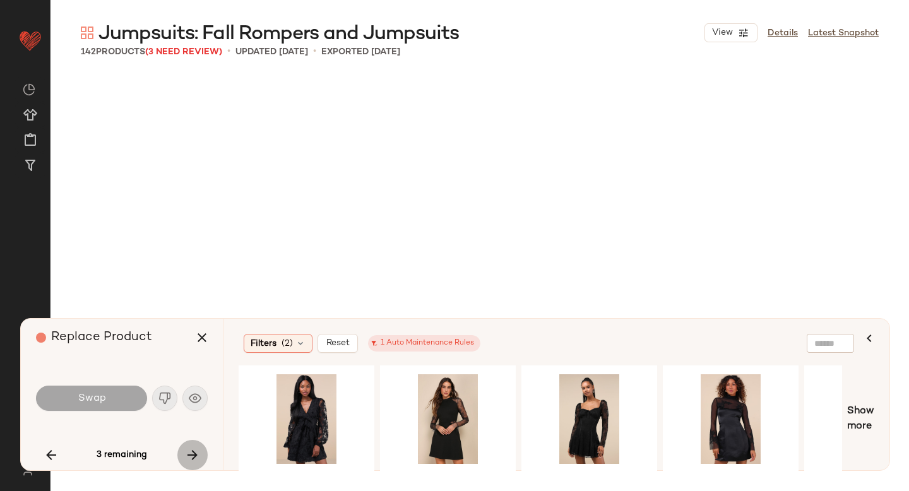
scroll to position [3168, 0]
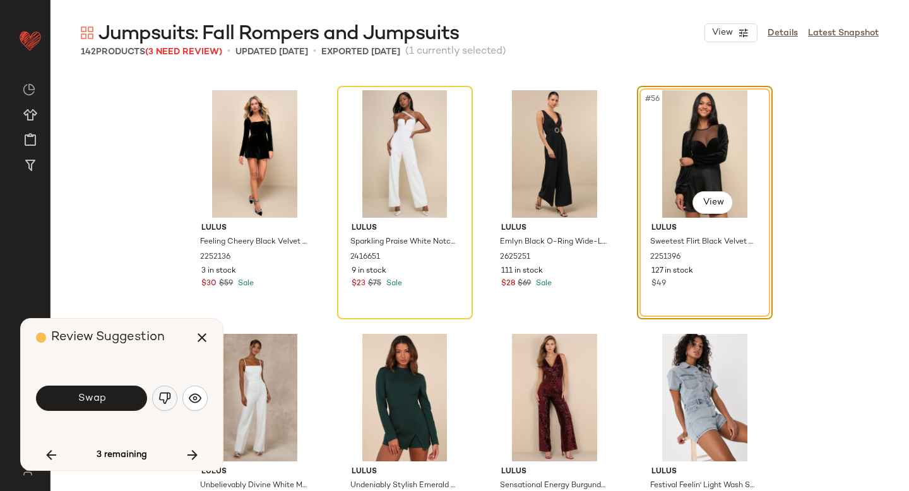
click at [158, 395] on img "button" at bounding box center [164, 398] width 13 height 13
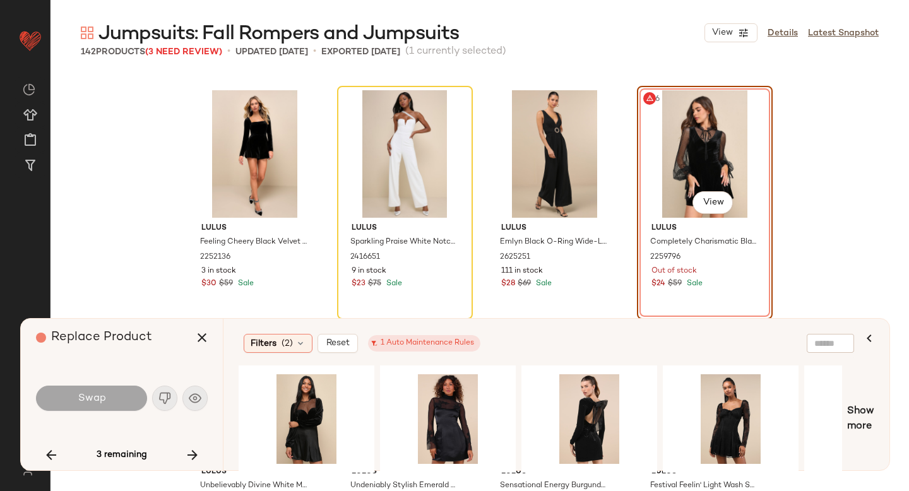
click at [699, 161] on div "#56 View" at bounding box center [704, 154] width 127 height 128
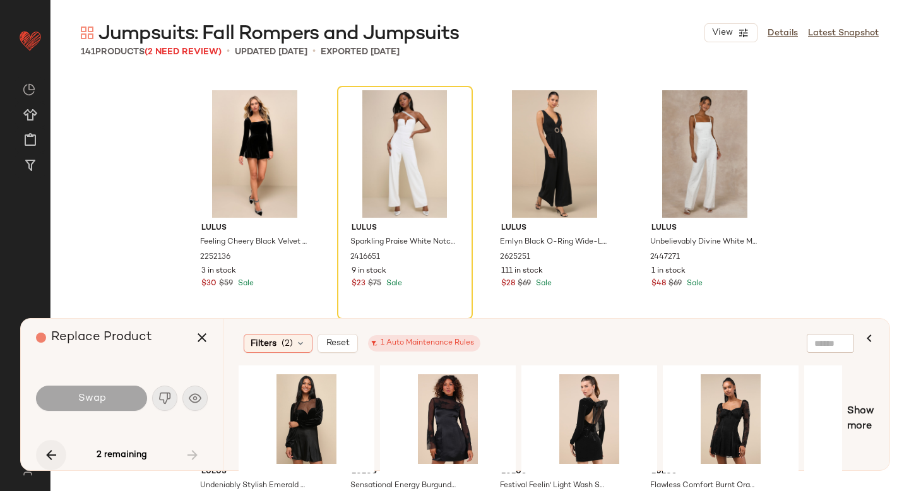
click at [50, 456] on icon "button" at bounding box center [51, 455] width 15 height 15
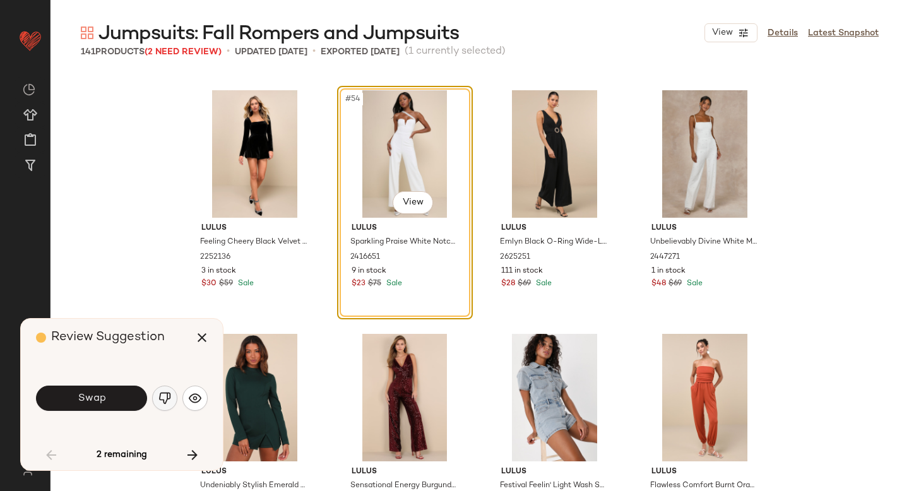
click at [165, 395] on img "button" at bounding box center [164, 398] width 13 height 13
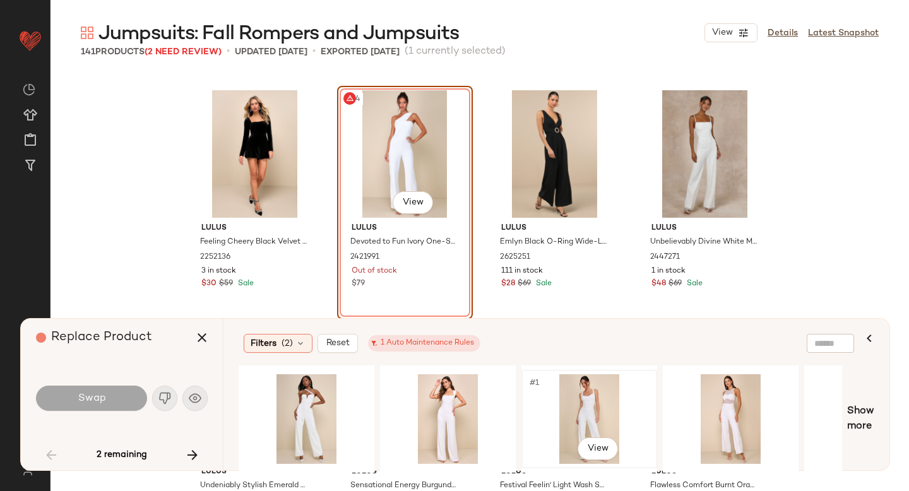
click at [566, 394] on div "#1 View" at bounding box center [589, 419] width 127 height 90
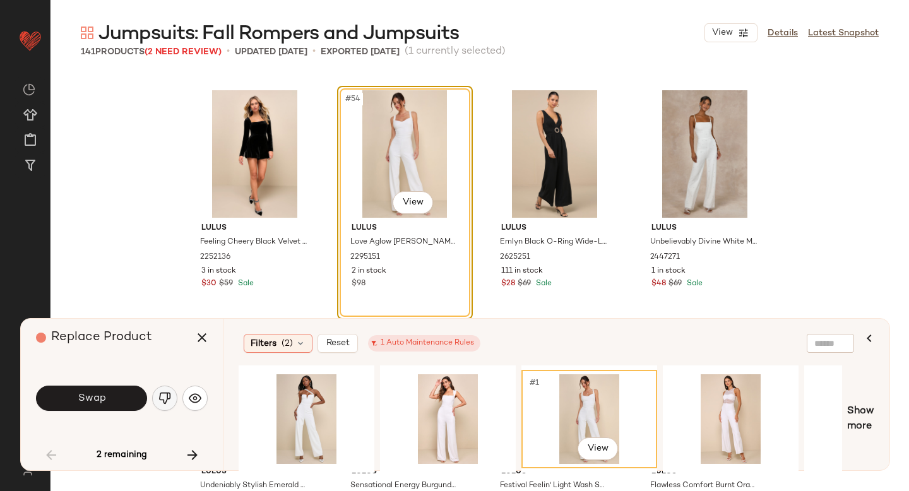
click at [165, 396] on img "button" at bounding box center [164, 398] width 13 height 13
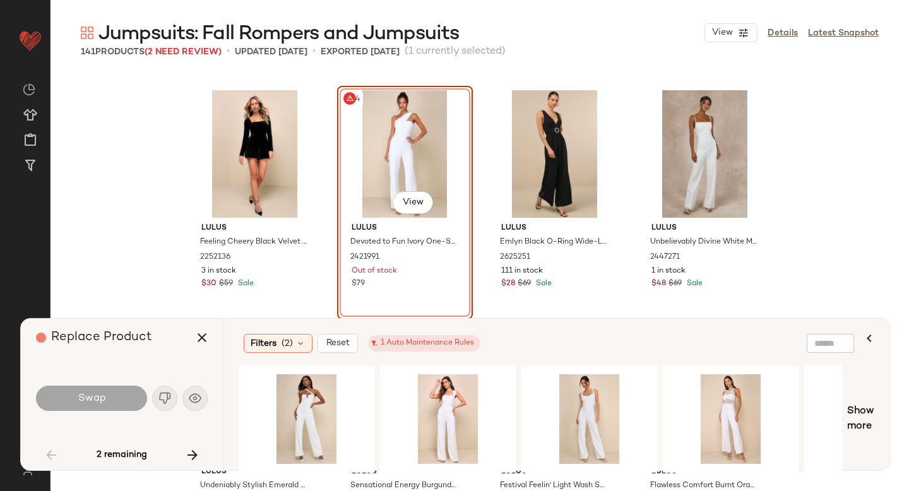
click at [359, 168] on div "#54 View" at bounding box center [405, 154] width 127 height 128
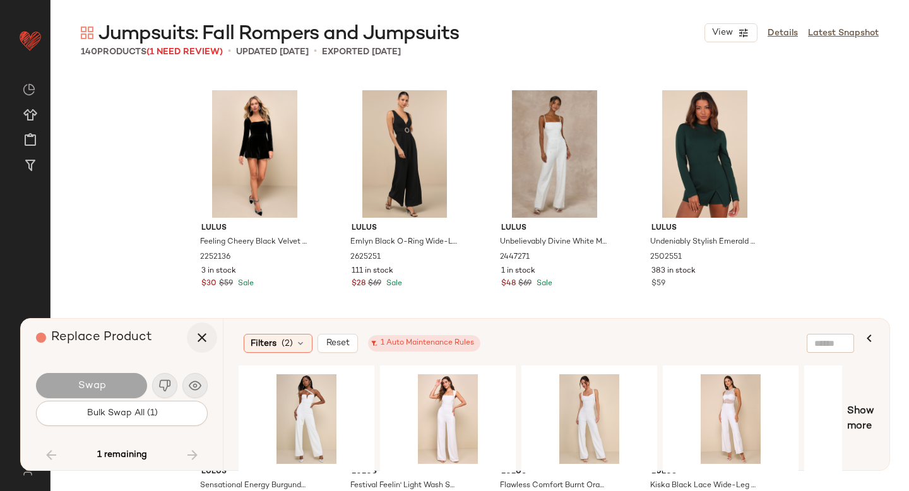
click at [201, 337] on icon "button" at bounding box center [201, 337] width 15 height 15
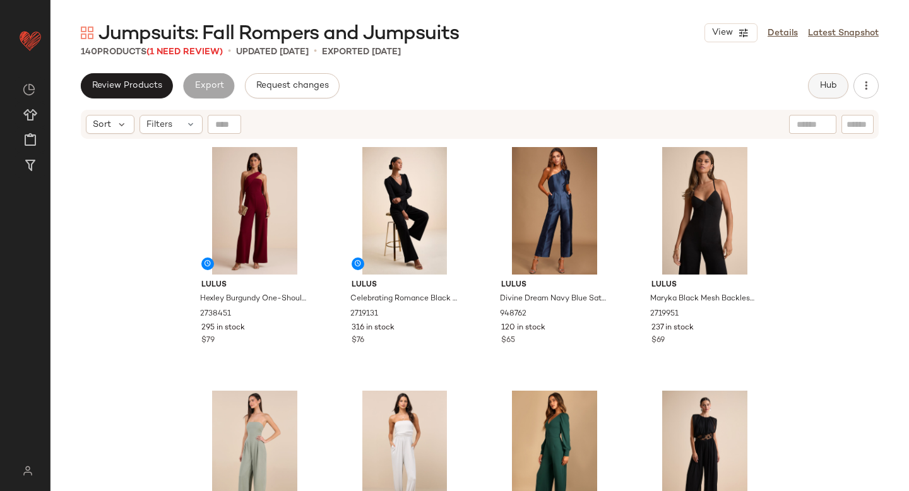
click at [829, 95] on button "Hub" at bounding box center [828, 85] width 40 height 25
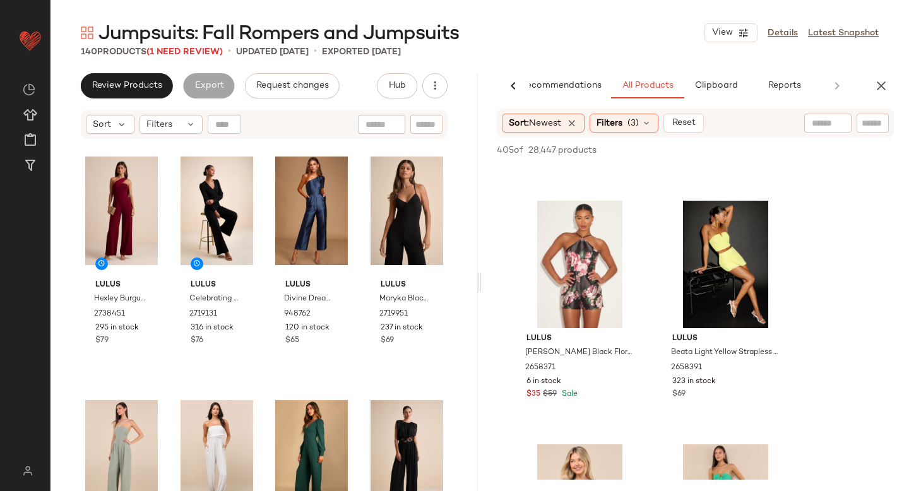
scroll to position [3310, 0]
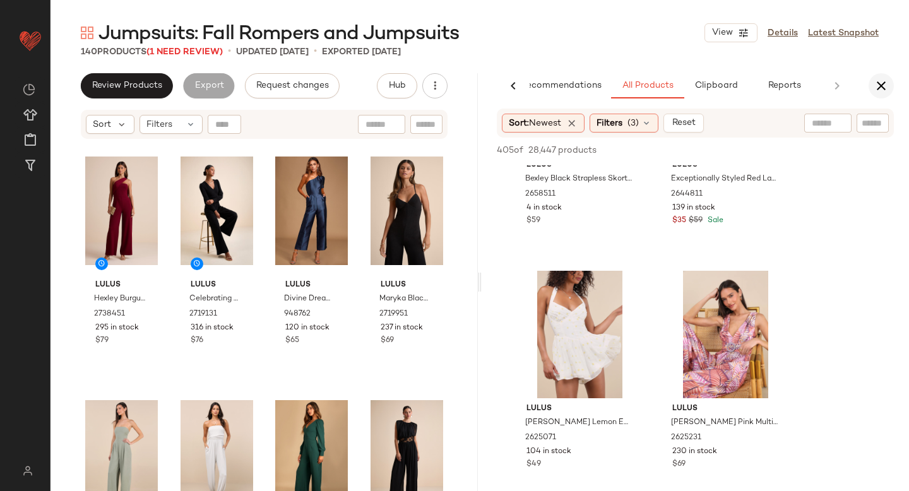
click at [879, 88] on icon "button" at bounding box center [881, 85] width 15 height 15
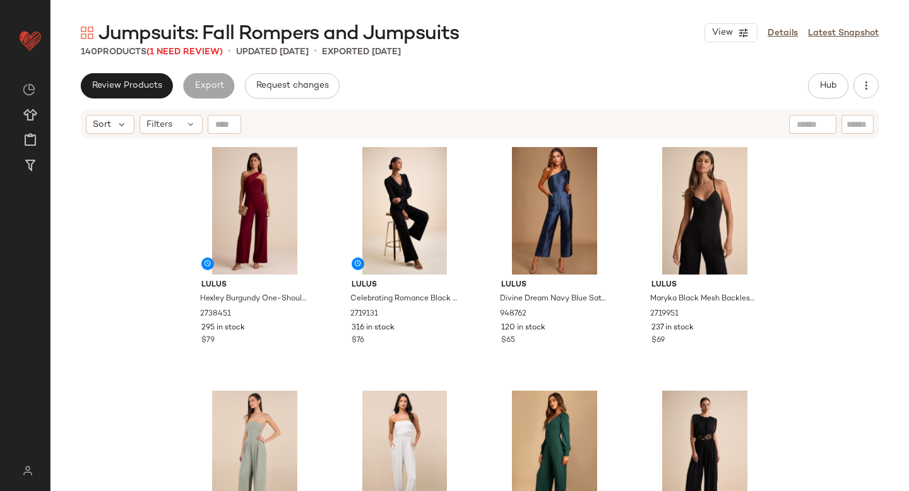
click at [859, 98] on div "Hub" at bounding box center [843, 85] width 71 height 25
click at [862, 89] on icon "button" at bounding box center [866, 86] width 13 height 13
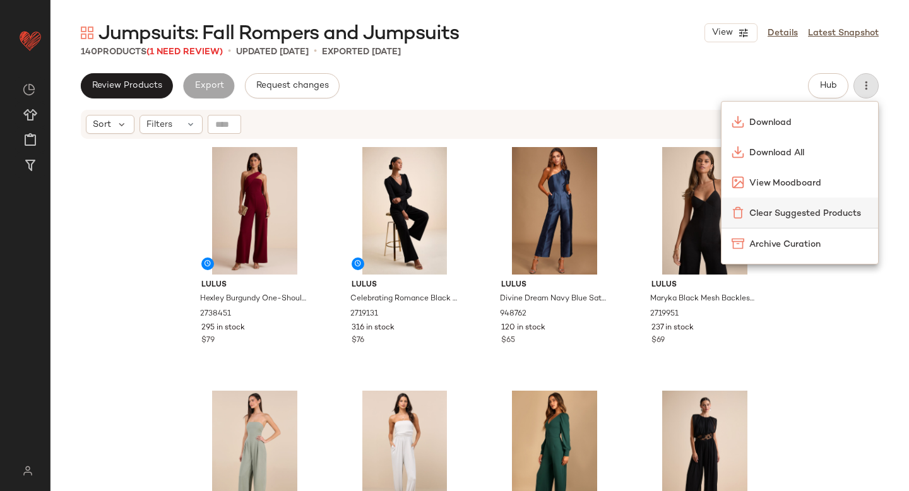
click at [826, 208] on span "Clear Suggested Products" at bounding box center [808, 213] width 119 height 13
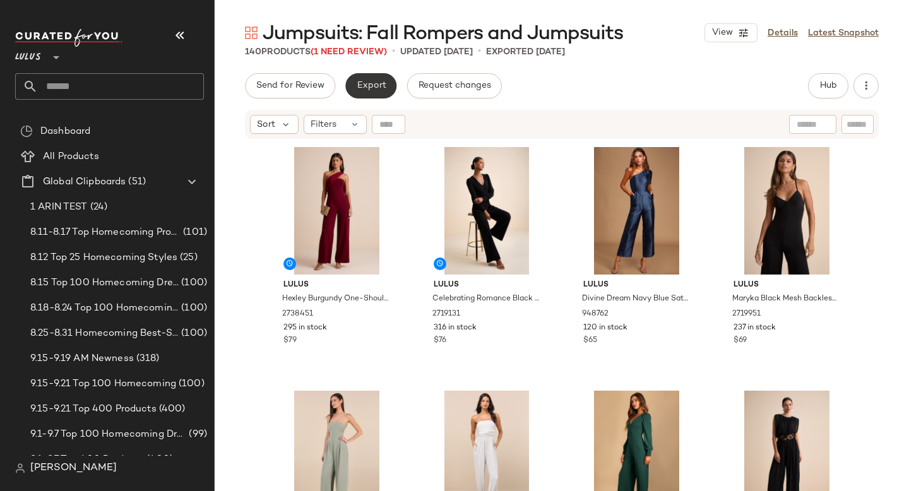
click at [381, 85] on span "Export" at bounding box center [371, 86] width 30 height 10
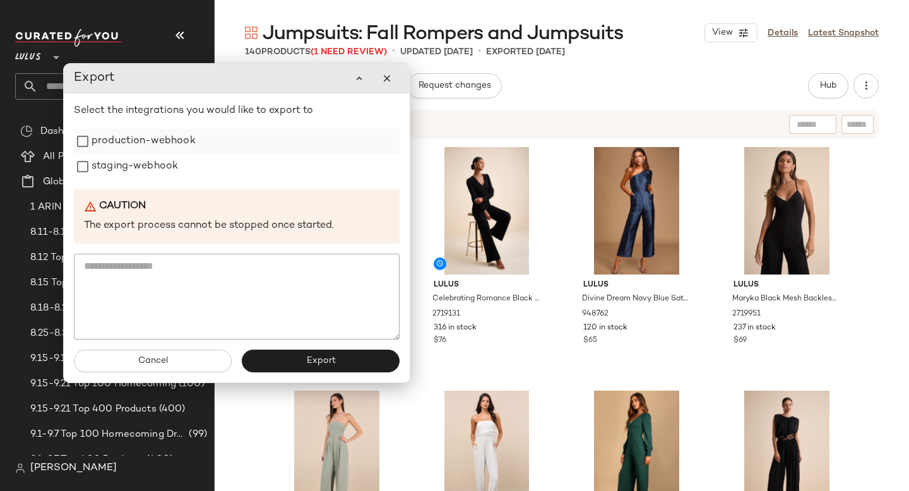
click at [126, 151] on label "production-webhook" at bounding box center [144, 141] width 104 height 25
click at [126, 166] on label "staging-webhook" at bounding box center [135, 166] width 86 height 25
click at [306, 360] on span "Export" at bounding box center [321, 361] width 30 height 10
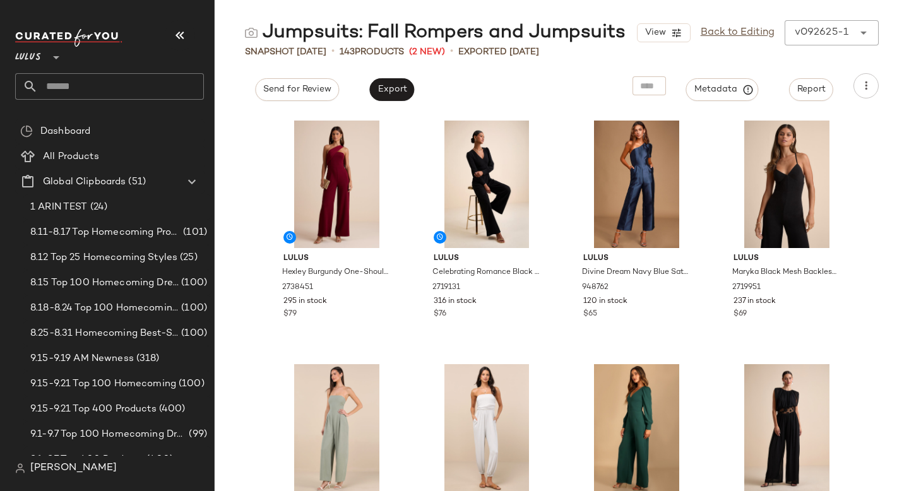
click at [74, 100] on div "Lulus **" at bounding box center [114, 64] width 199 height 78
click at [76, 88] on input "text" at bounding box center [121, 86] width 166 height 27
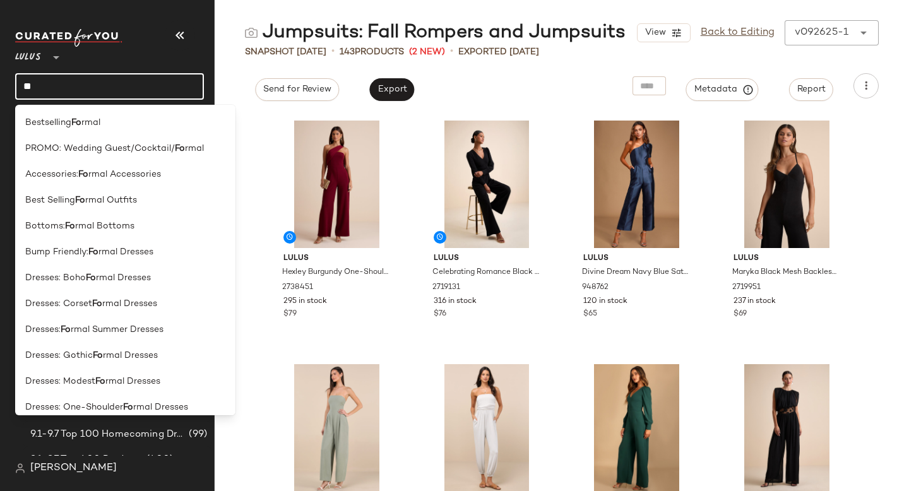
type input "*"
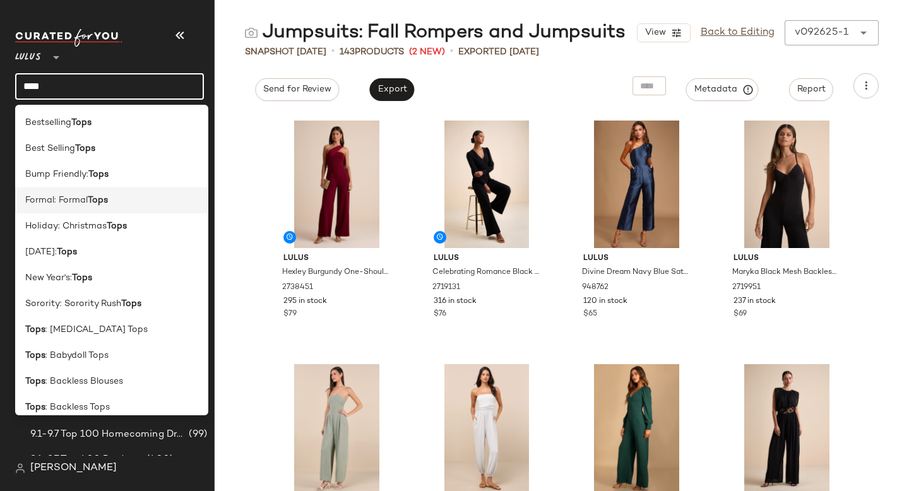
type input "****"
click at [100, 198] on b "Tops" at bounding box center [98, 200] width 20 height 13
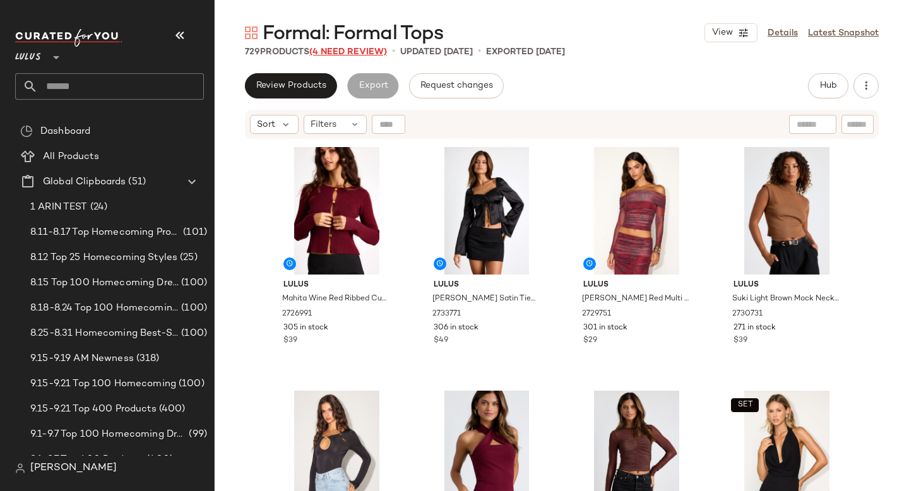
click at [348, 52] on span "(4 Need Review)" at bounding box center [348, 51] width 78 height 9
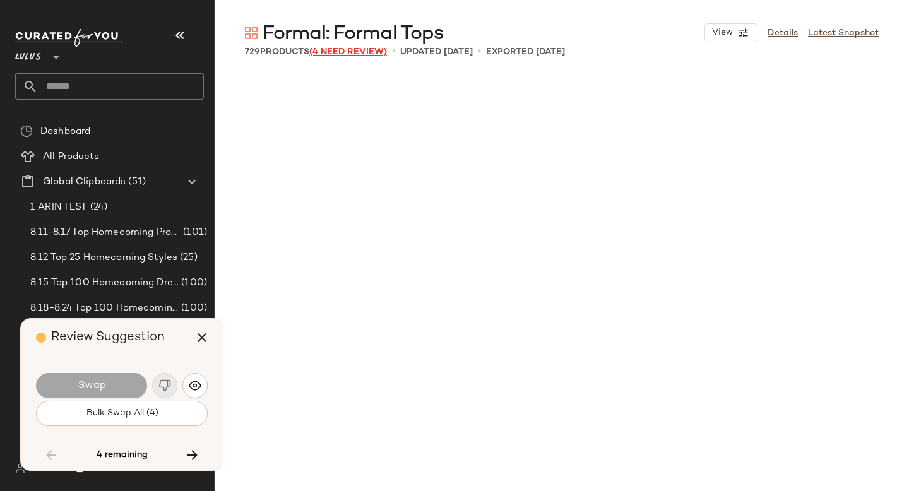
scroll to position [5848, 0]
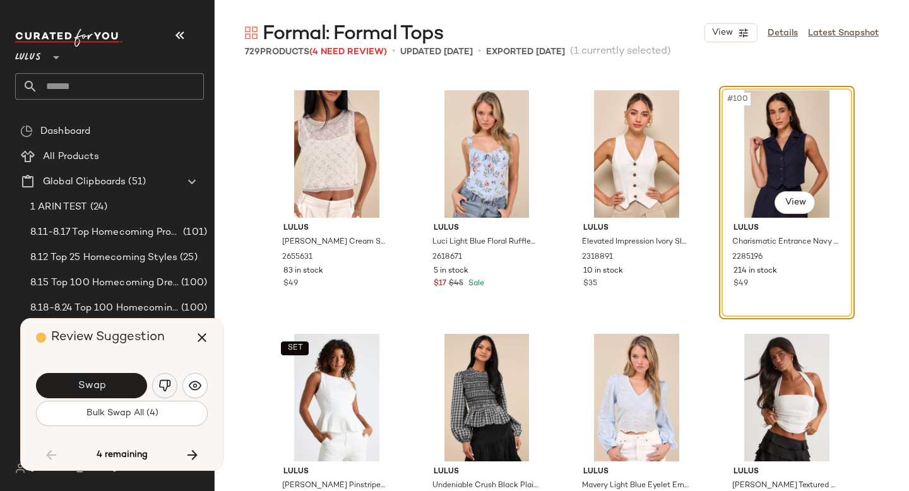
click at [167, 383] on img "button" at bounding box center [164, 385] width 13 height 13
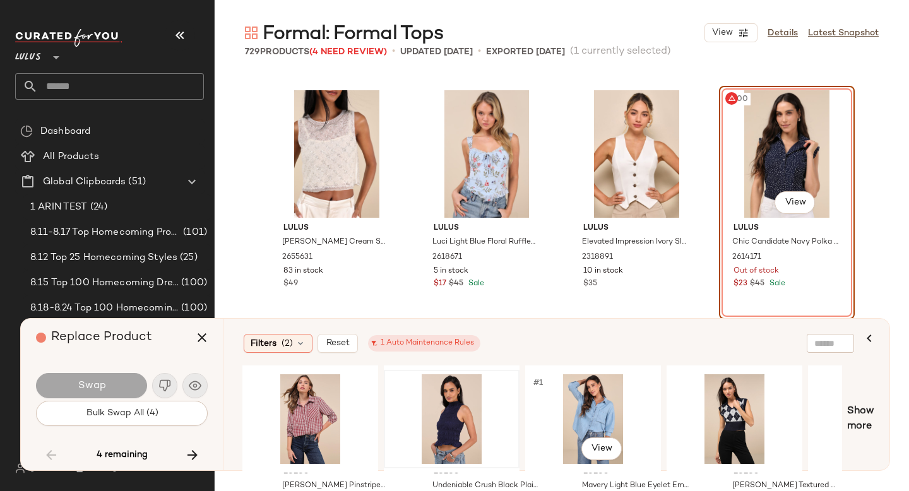
scroll to position [0, 283]
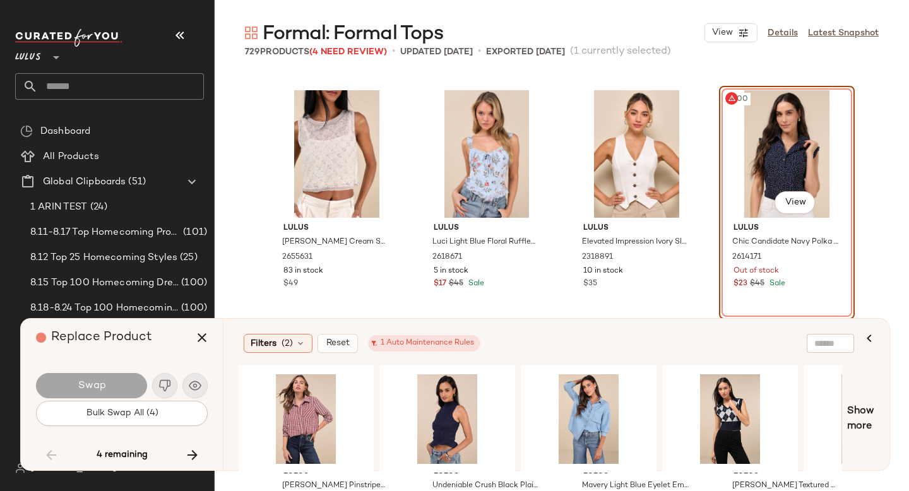
click at [742, 144] on div "#100 View" at bounding box center [786, 154] width 127 height 128
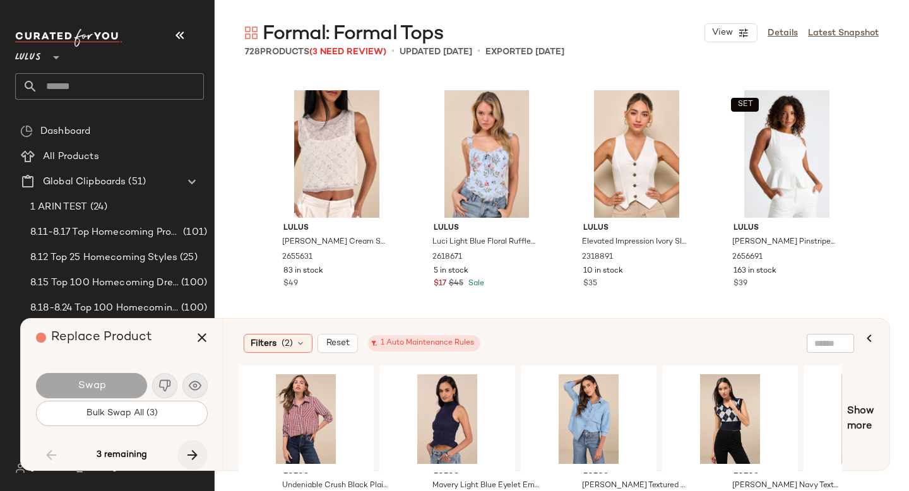
click at [191, 451] on icon "button" at bounding box center [192, 455] width 15 height 15
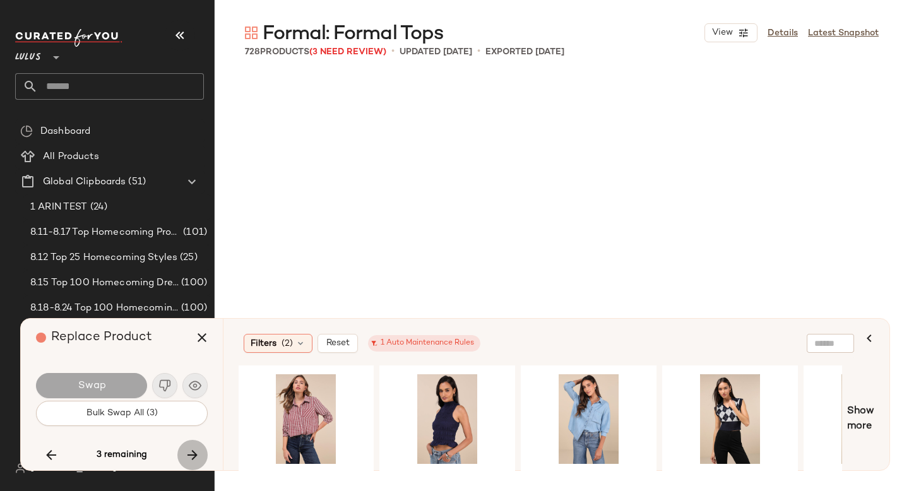
scroll to position [27778, 0]
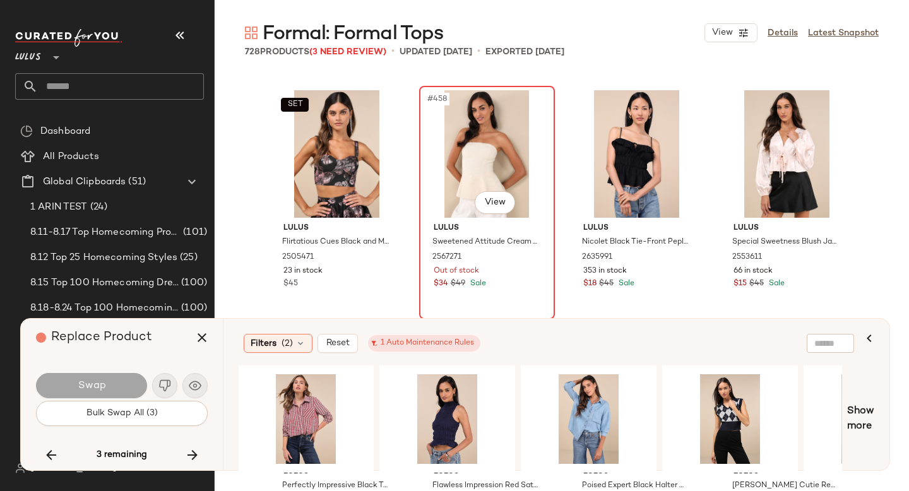
click at [483, 137] on div "#458 View" at bounding box center [487, 154] width 127 height 128
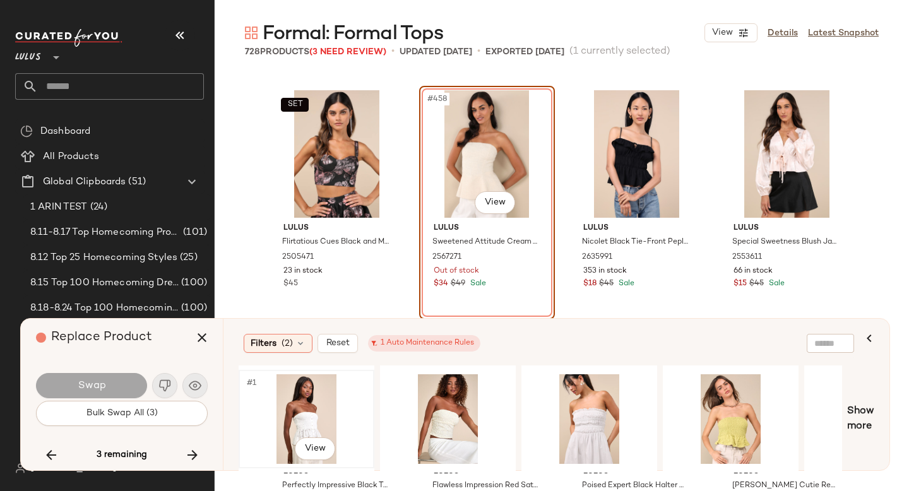
click at [325, 410] on div "#1 View" at bounding box center [306, 419] width 127 height 90
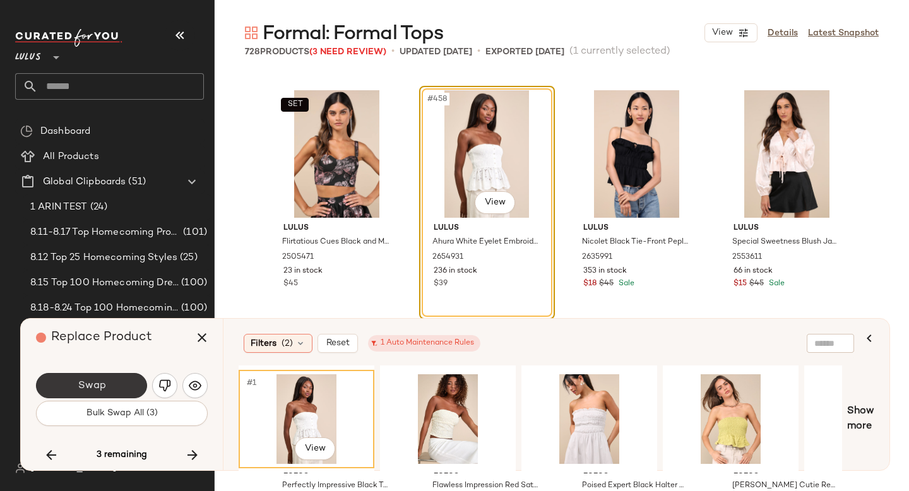
click at [79, 386] on span "Swap" at bounding box center [91, 386] width 28 height 12
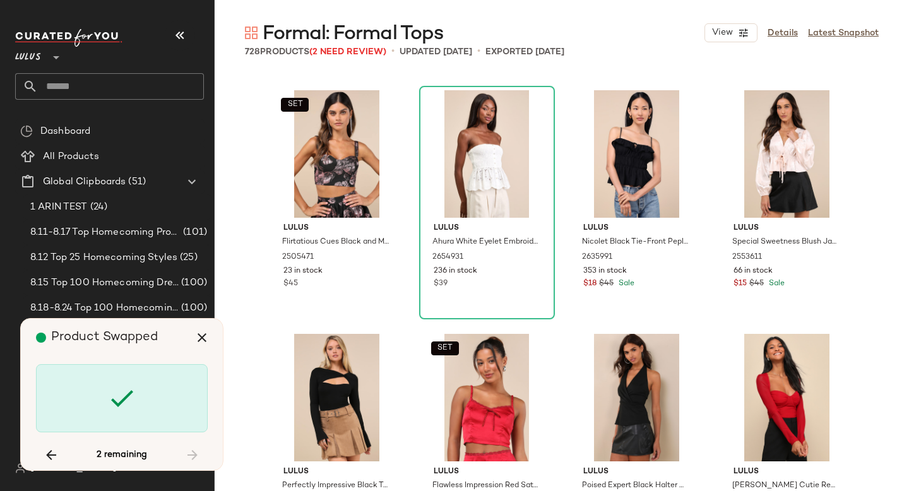
scroll to position [12914, 0]
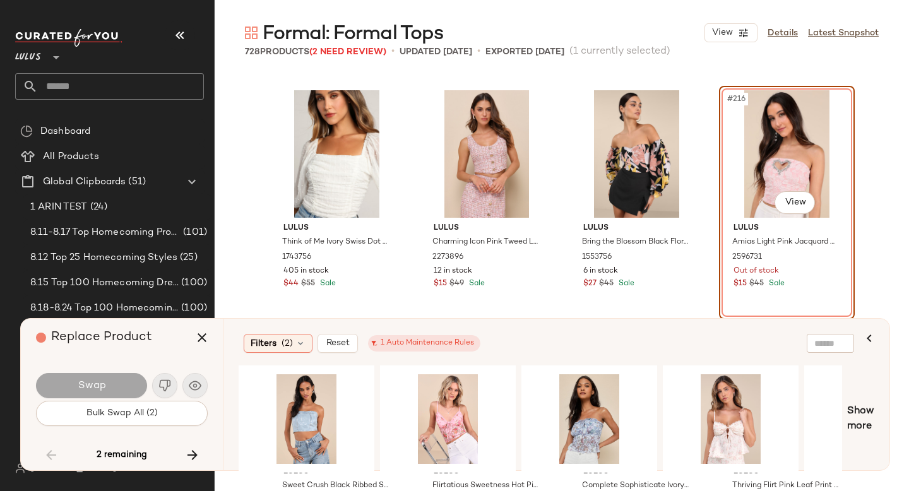
click at [785, 143] on div "#216 View" at bounding box center [786, 154] width 127 height 128
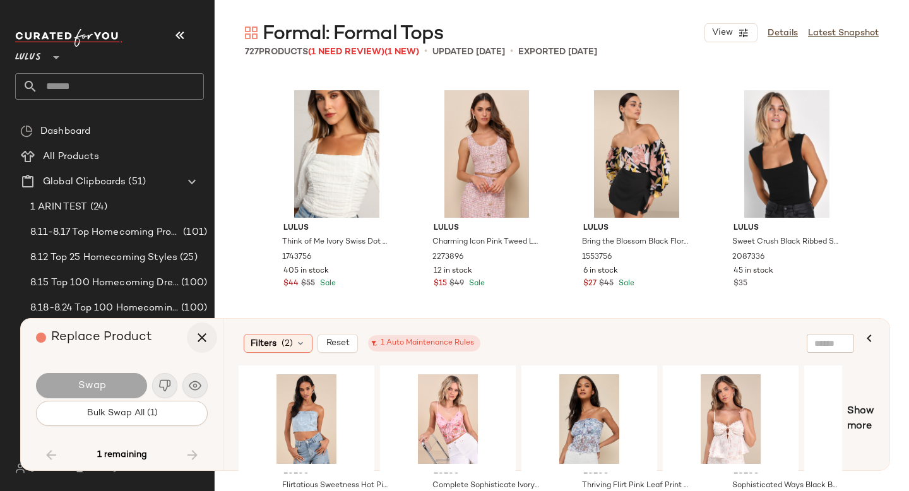
click at [200, 338] on icon "button" at bounding box center [201, 337] width 15 height 15
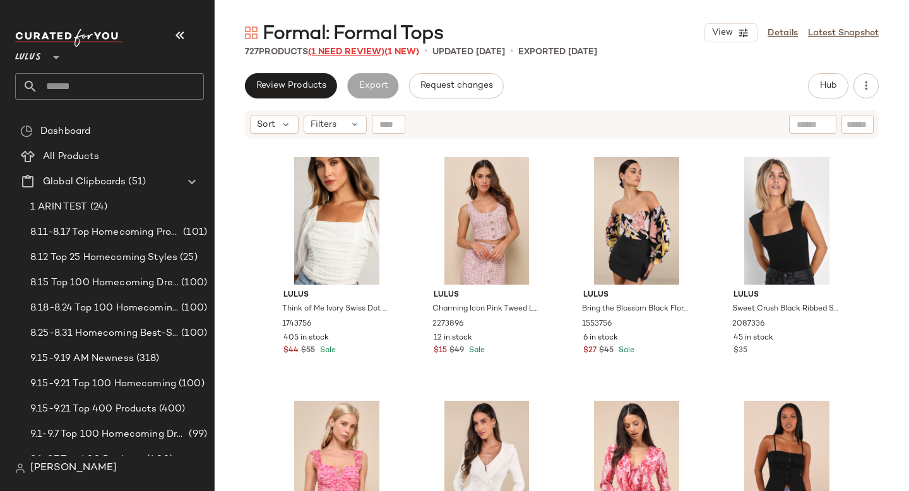
click at [352, 48] on span "(1 Need Review)" at bounding box center [346, 51] width 76 height 9
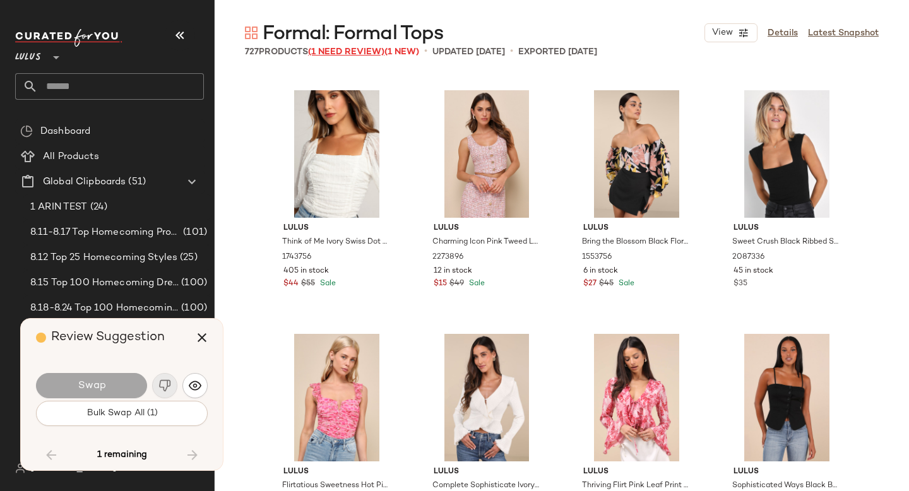
scroll to position [40937, 0]
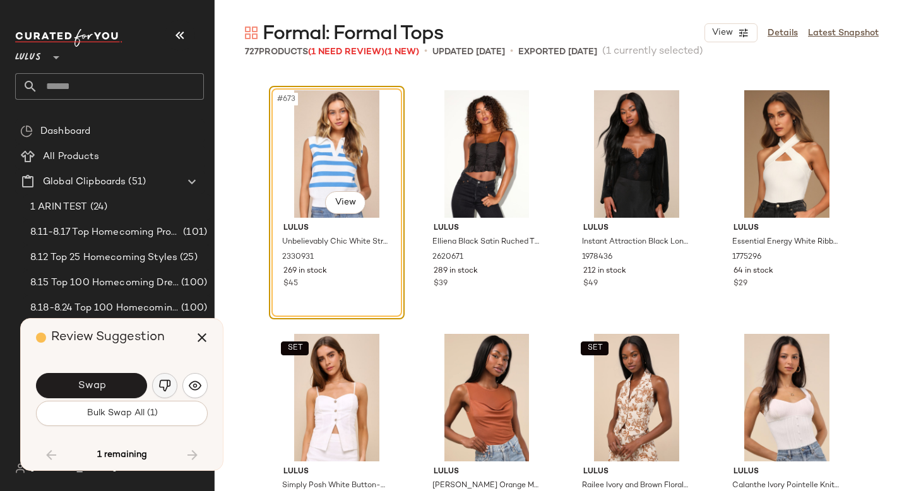
click at [171, 386] on button "button" at bounding box center [164, 385] width 25 height 25
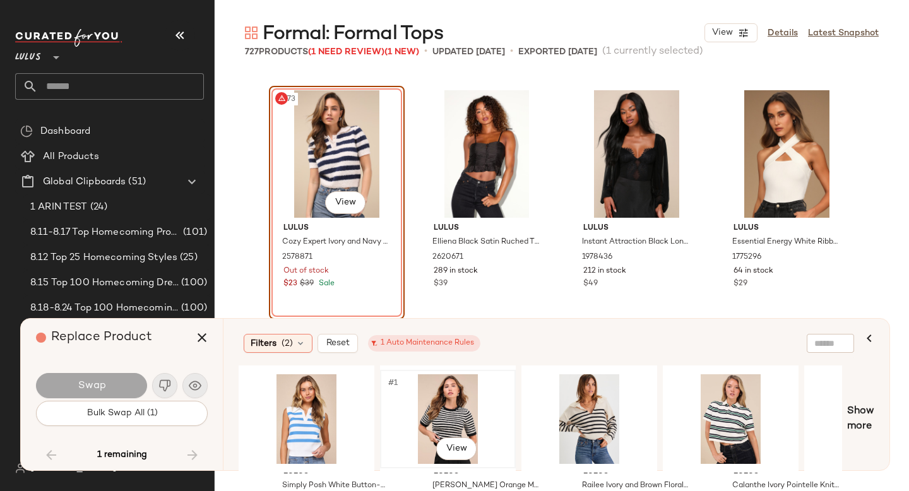
click at [465, 405] on div "#1 View" at bounding box center [447, 419] width 127 height 90
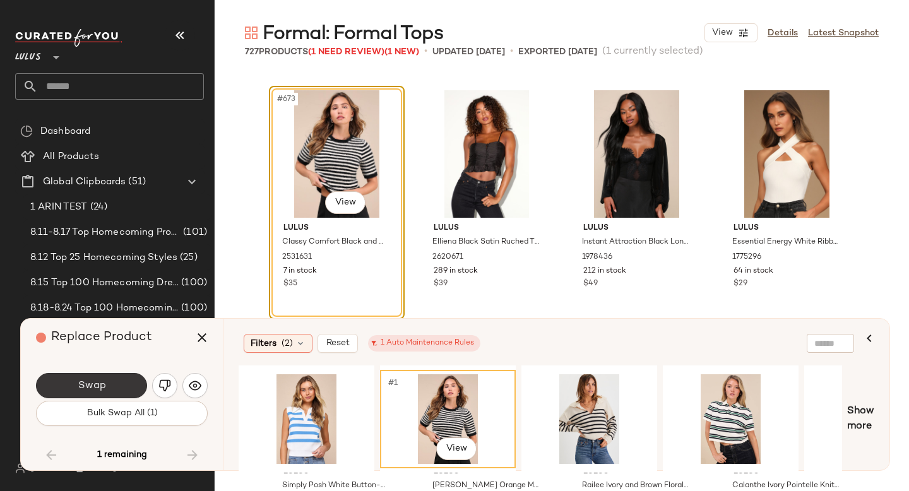
click at [92, 393] on button "Swap" at bounding box center [91, 385] width 111 height 25
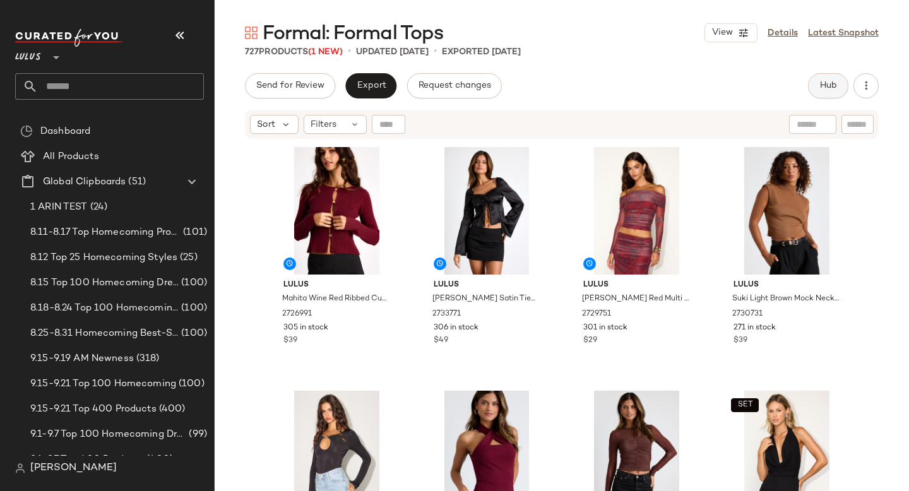
click at [813, 92] on button "Hub" at bounding box center [828, 85] width 40 height 25
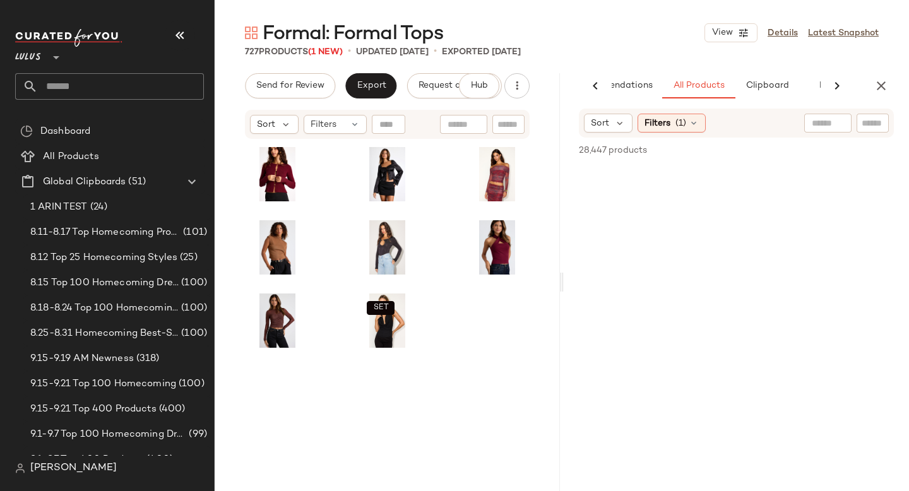
scroll to position [0, 64]
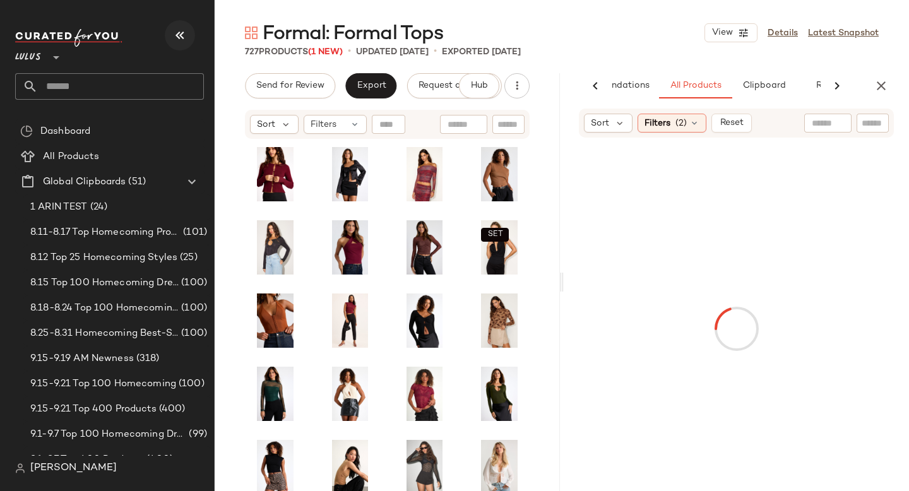
click at [173, 35] on icon "button" at bounding box center [179, 35] width 15 height 15
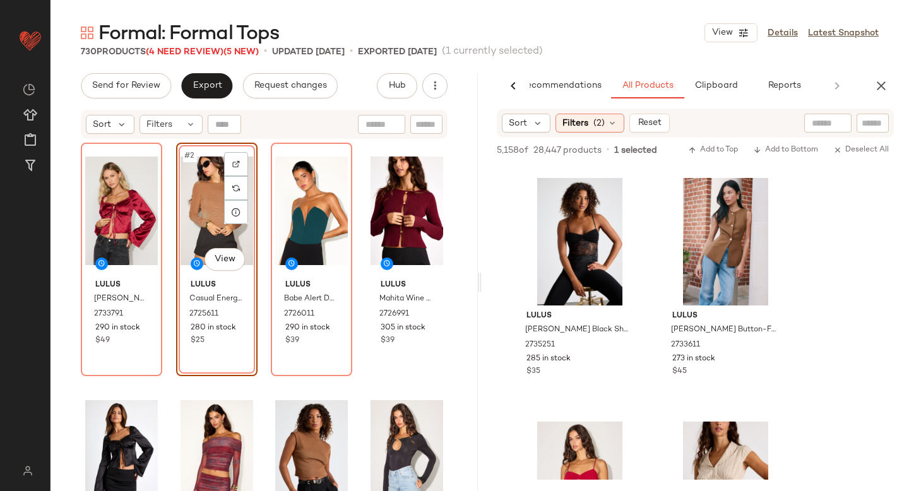
scroll to position [5068, 0]
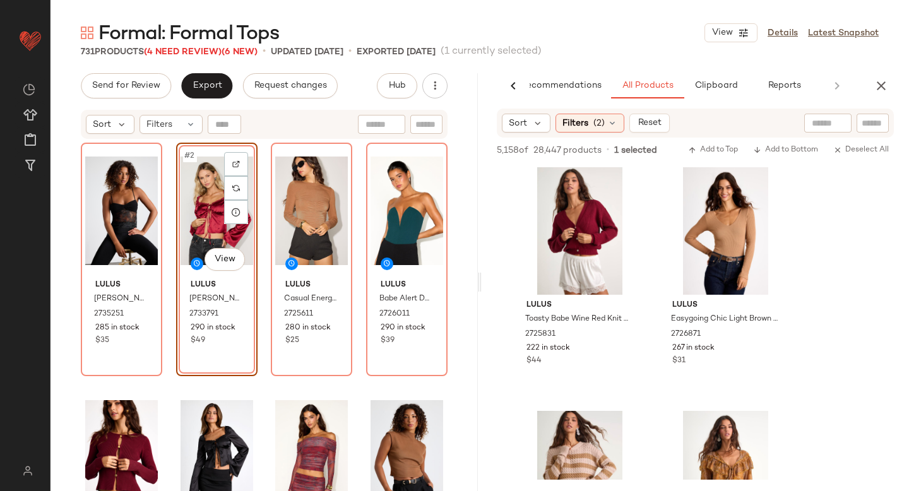
scroll to position [6572, 0]
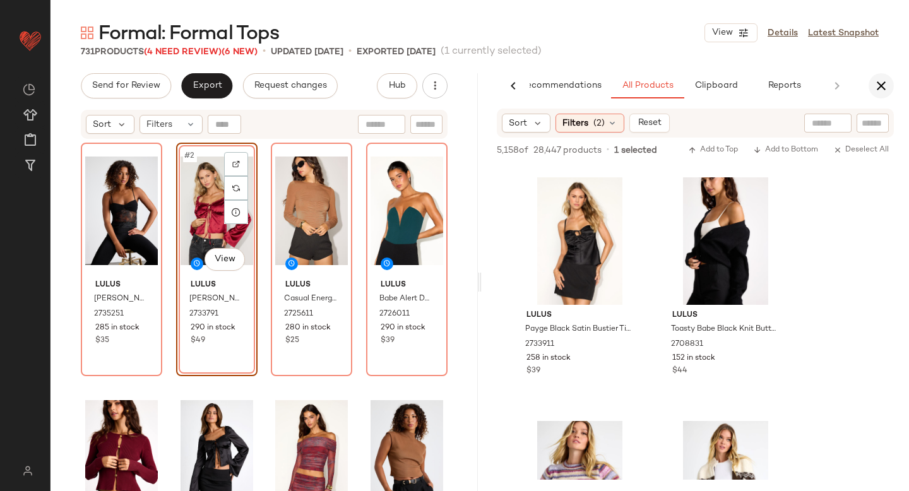
click at [877, 76] on button "button" at bounding box center [881, 85] width 25 height 25
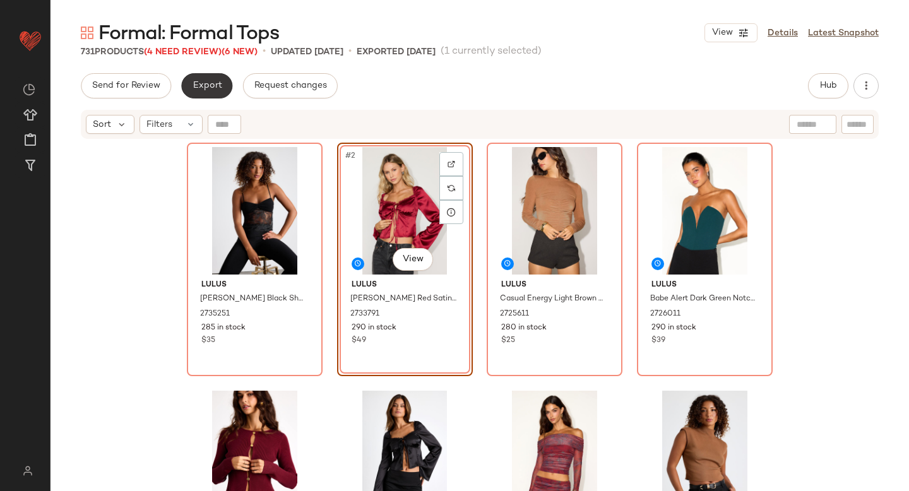
click at [189, 86] on button "Export" at bounding box center [206, 85] width 51 height 25
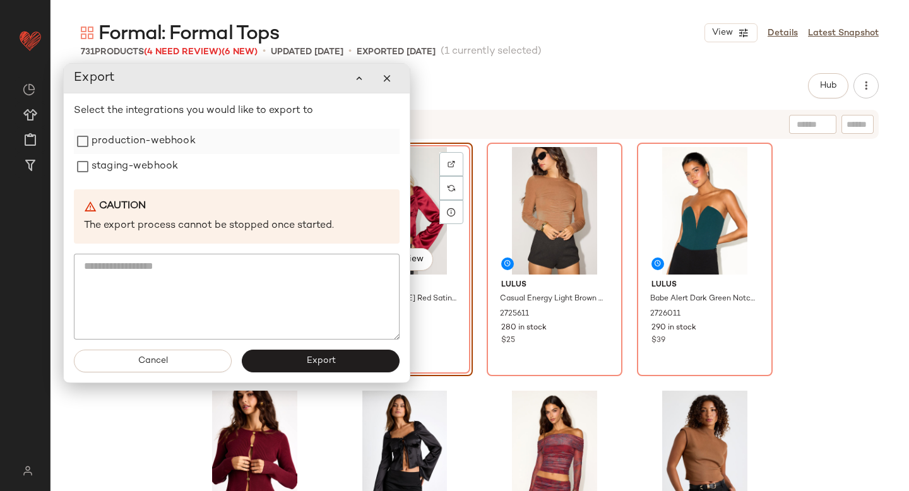
click at [97, 153] on label "production-webhook" at bounding box center [144, 141] width 104 height 25
click at [98, 162] on label "staging-webhook" at bounding box center [135, 166] width 86 height 25
click at [322, 369] on button "Export" at bounding box center [321, 361] width 158 height 23
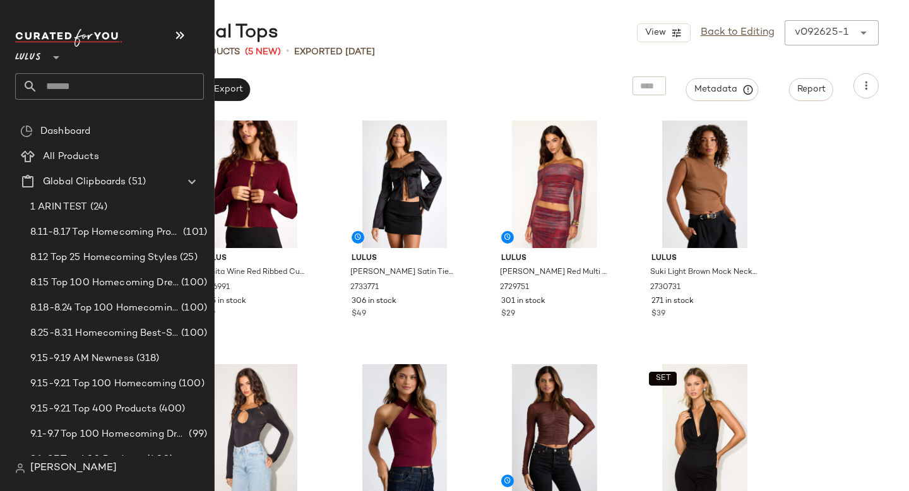
click at [52, 88] on input "text" at bounding box center [121, 86] width 166 height 27
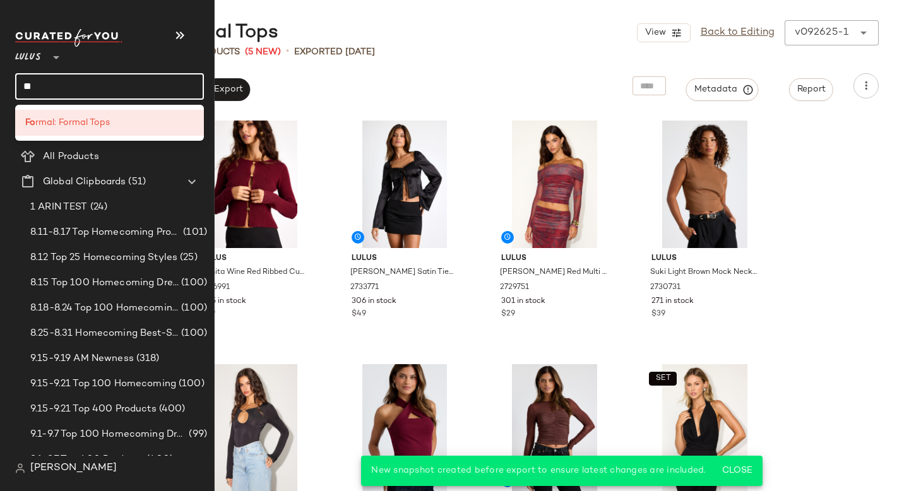
type input "*"
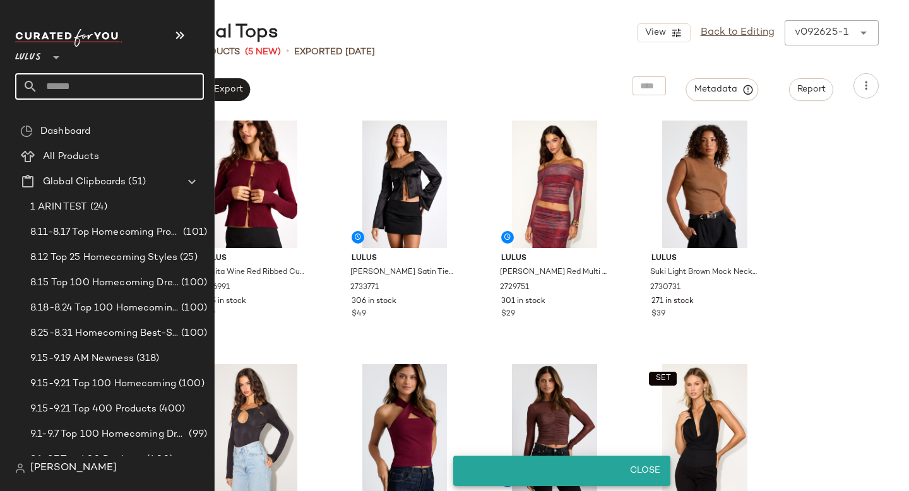
type input "*"
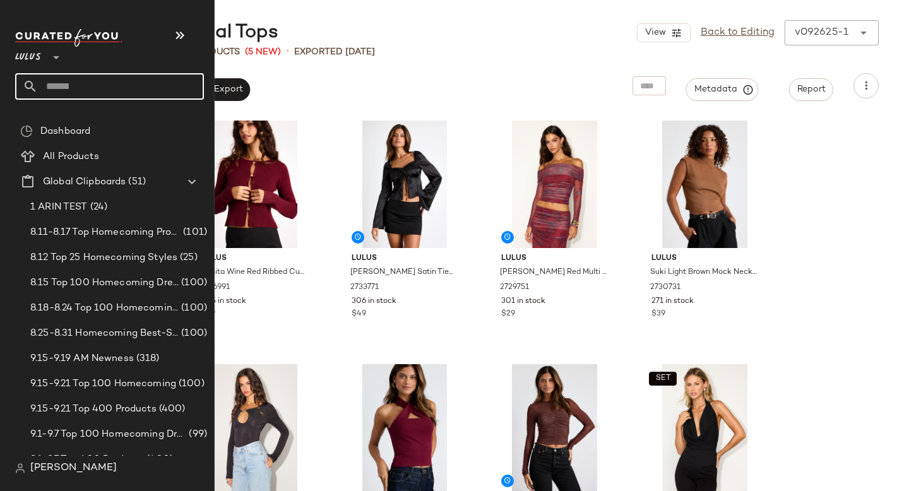
type input "*"
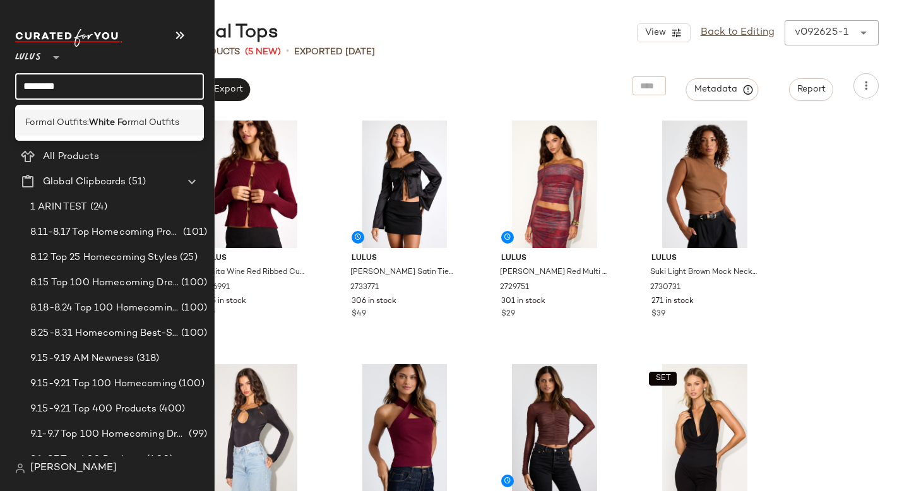
type input "********"
click at [97, 135] on div "Formal Outfits: White Fo rmal Outfits" at bounding box center [109, 123] width 189 height 26
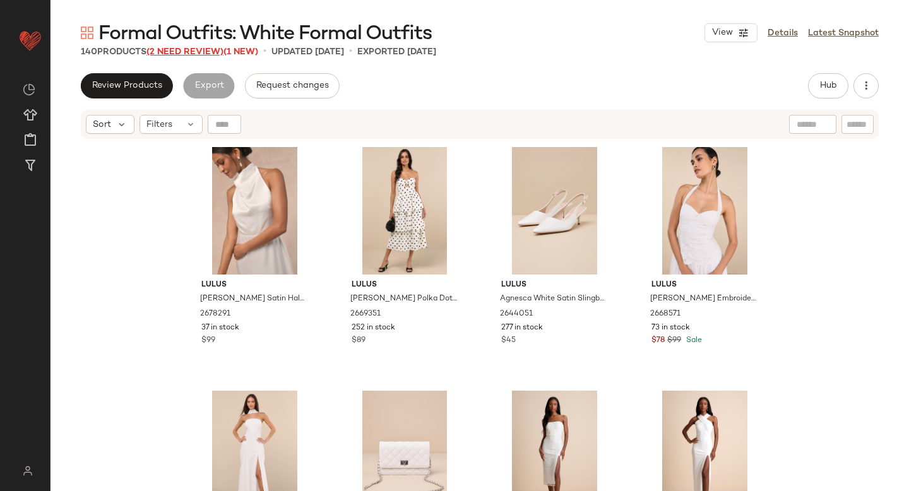
click at [197, 50] on span "(2 Need Review)" at bounding box center [184, 51] width 77 height 9
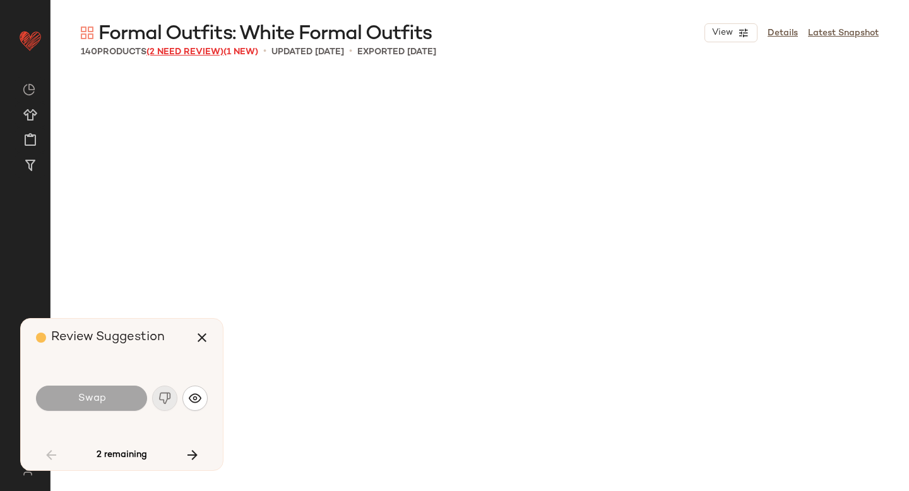
scroll to position [975, 0]
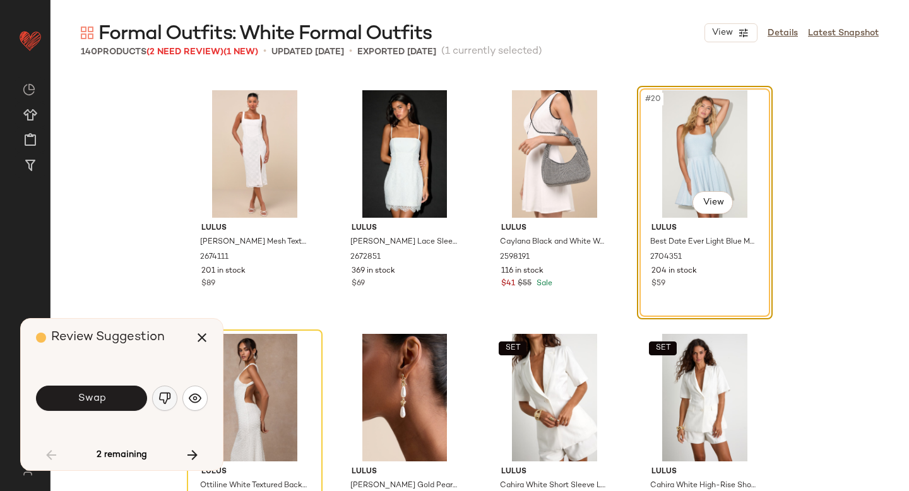
click at [167, 402] on img "button" at bounding box center [164, 398] width 13 height 13
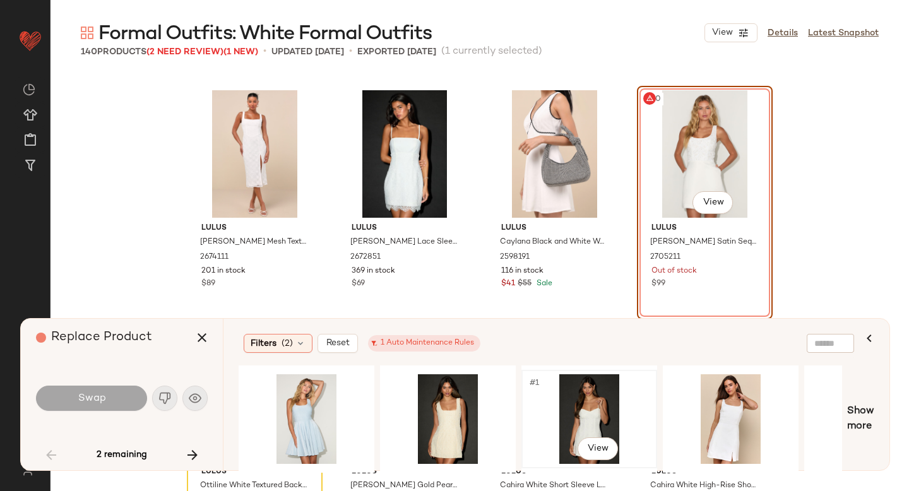
click at [542, 400] on div "#1 View" at bounding box center [589, 419] width 127 height 90
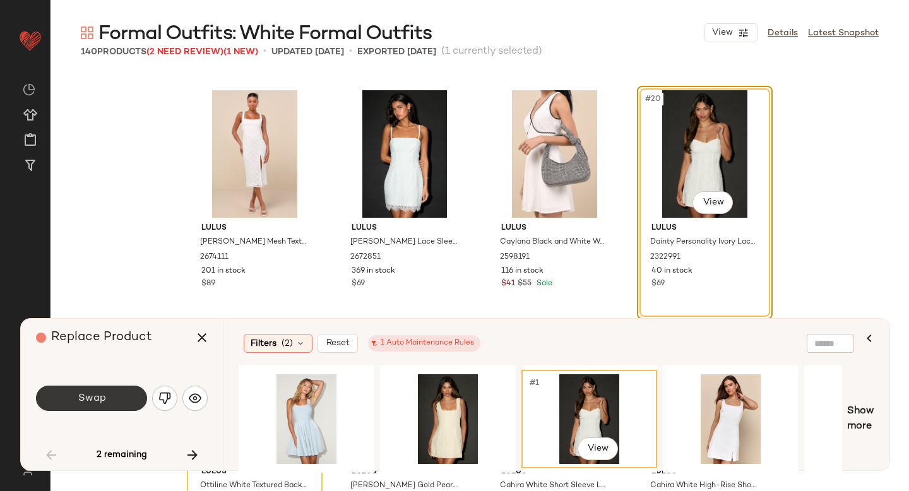
click at [123, 391] on button "Swap" at bounding box center [91, 398] width 111 height 25
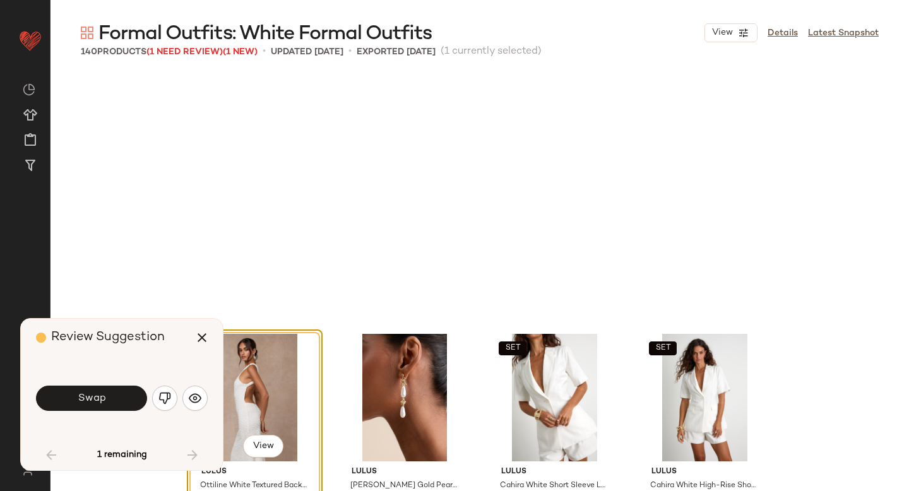
scroll to position [1218, 0]
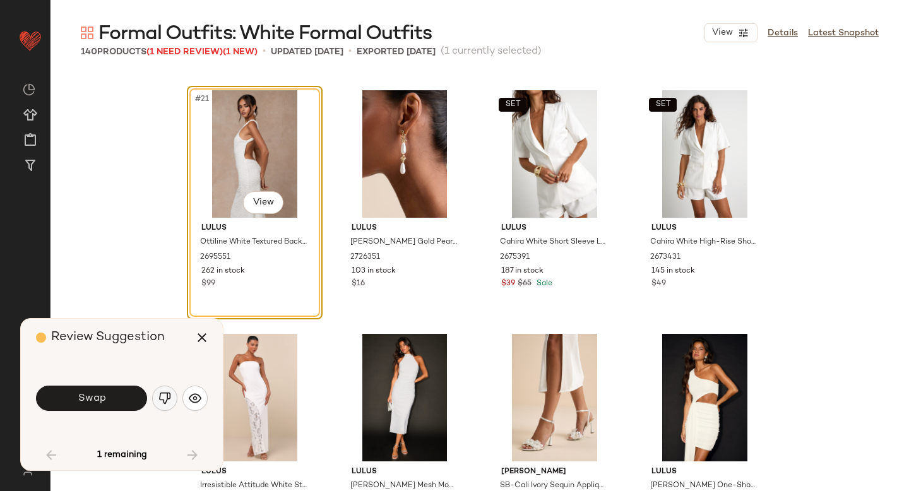
click at [163, 398] on img "button" at bounding box center [164, 398] width 13 height 13
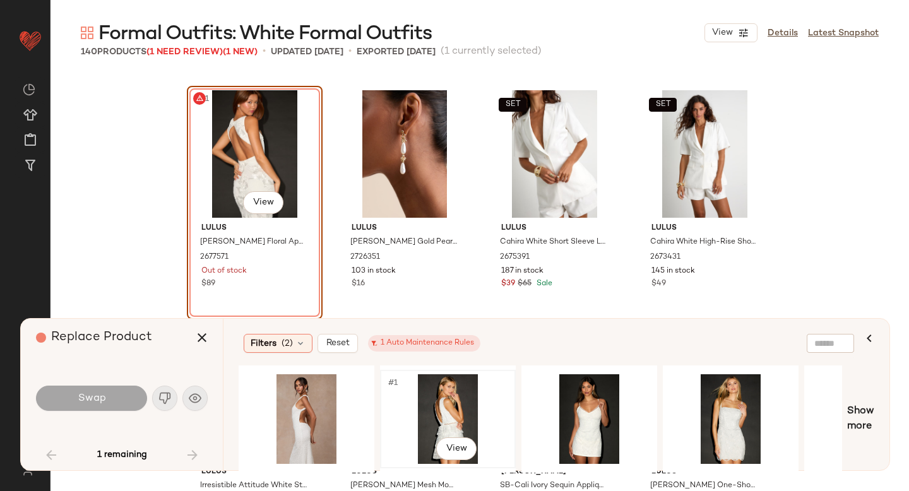
click at [443, 404] on div "#1 View" at bounding box center [447, 419] width 127 height 90
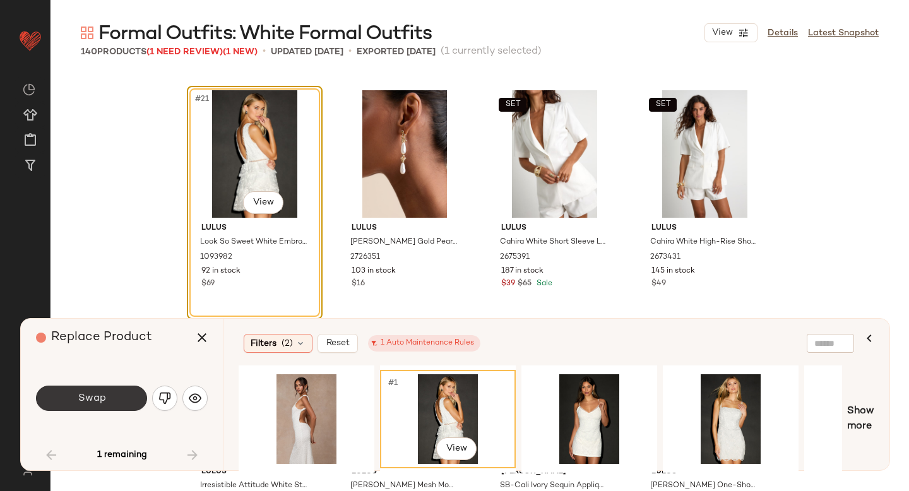
click at [78, 394] on span "Swap" at bounding box center [91, 399] width 28 height 12
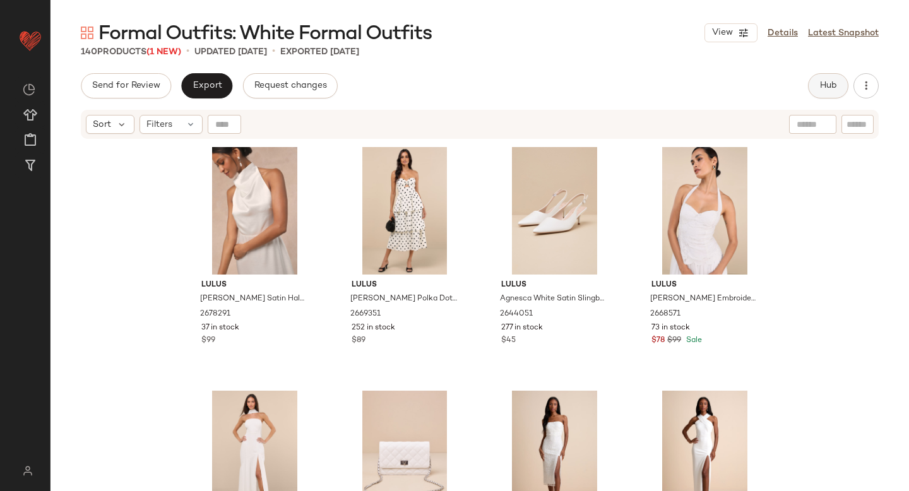
click at [818, 81] on button "Hub" at bounding box center [828, 85] width 40 height 25
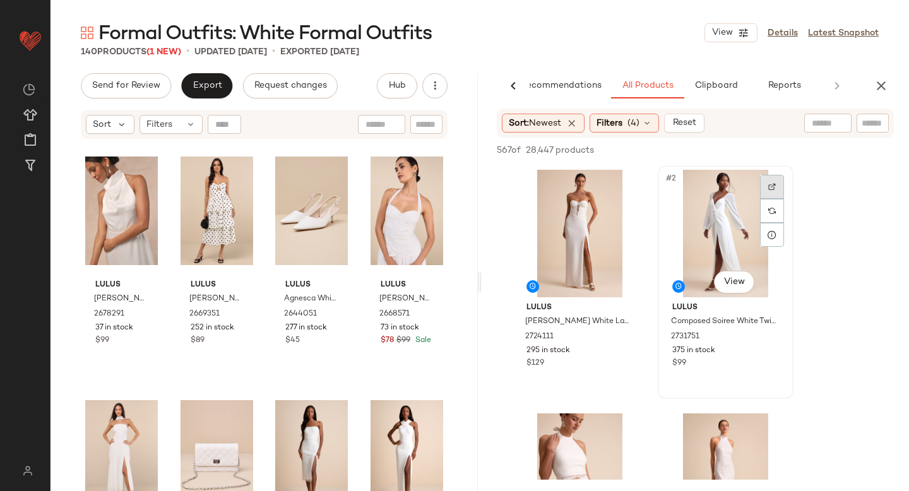
click at [775, 183] on img at bounding box center [772, 187] width 8 height 8
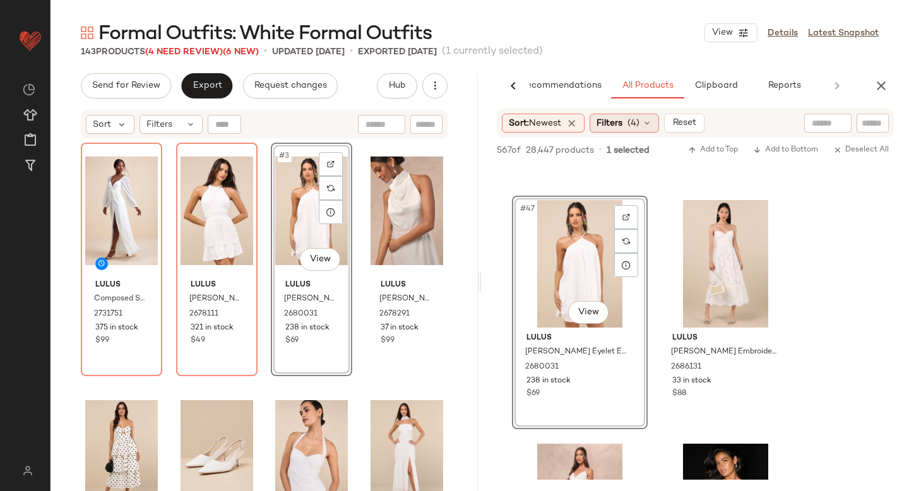
click at [621, 128] on span "Filters" at bounding box center [610, 123] width 26 height 13
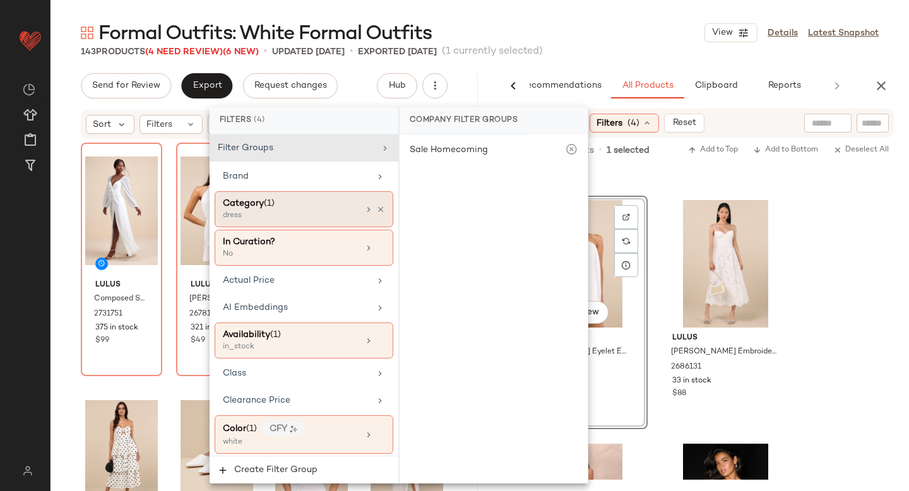
click at [252, 210] on div "dress" at bounding box center [286, 215] width 126 height 11
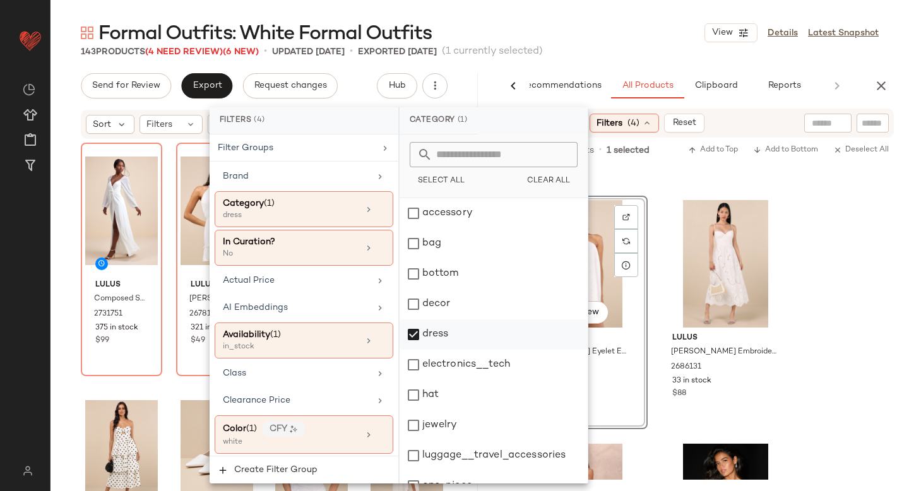
click at [416, 328] on div "dress" at bounding box center [494, 334] width 188 height 30
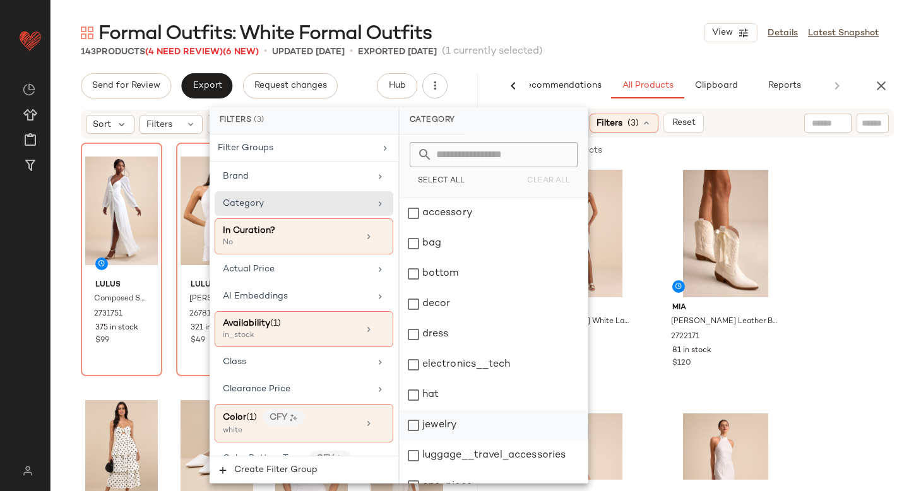
click at [417, 431] on div "jewelry" at bounding box center [494, 425] width 188 height 30
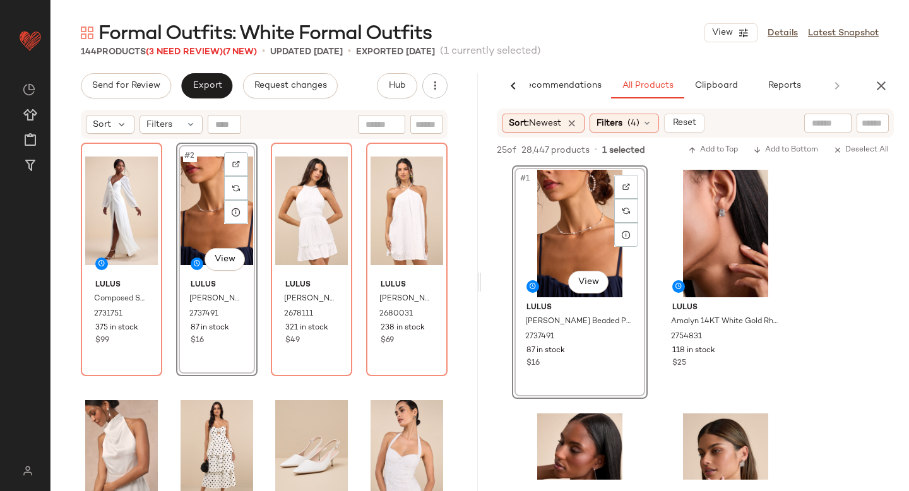
click at [869, 81] on div "AI Recommendations All Products Clipboard Reports" at bounding box center [695, 85] width 427 height 25
click at [879, 85] on icon "button" at bounding box center [881, 85] width 15 height 15
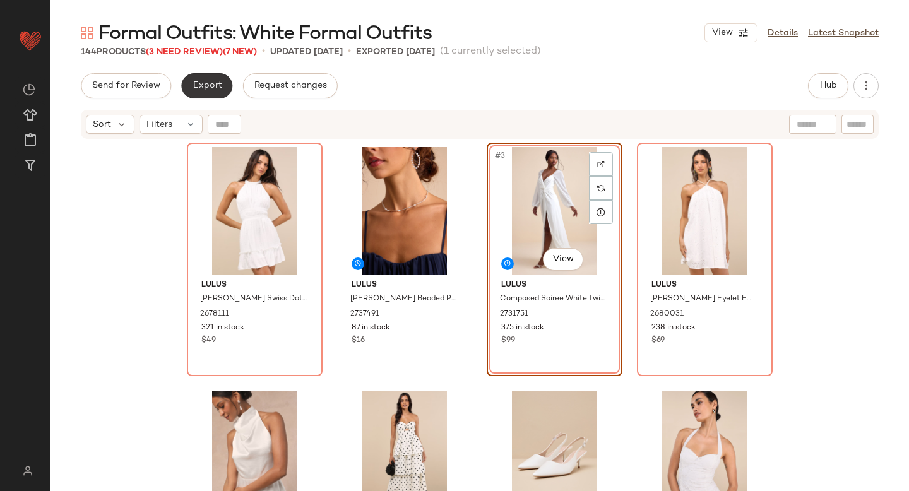
click at [210, 83] on span "Export" at bounding box center [207, 86] width 30 height 10
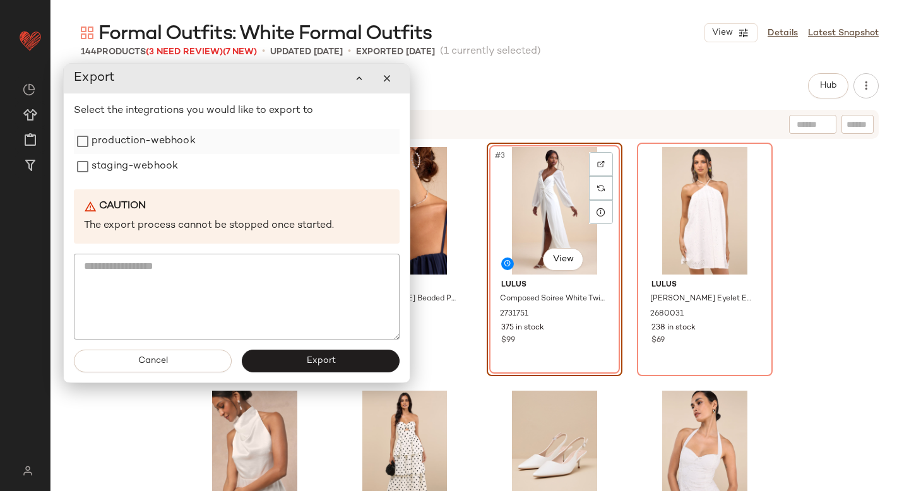
click at [163, 133] on label "production-webhook" at bounding box center [144, 141] width 104 height 25
click at [146, 165] on label "staging-webhook" at bounding box center [135, 166] width 86 height 25
click at [283, 358] on button "Export" at bounding box center [321, 361] width 158 height 23
